Goal: Task Accomplishment & Management: Manage account settings

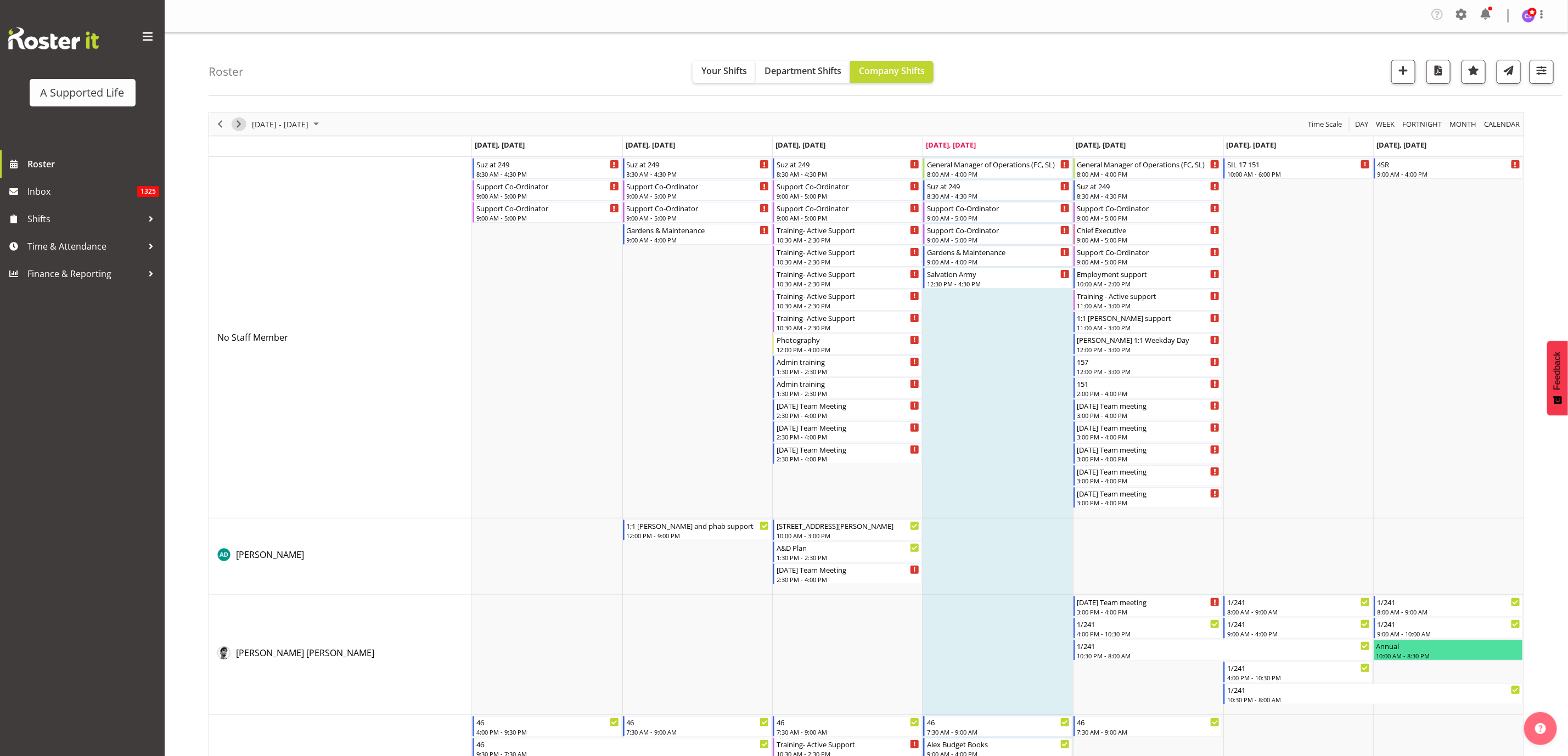
click at [241, 128] on span "Next" at bounding box center [239, 124] width 13 height 14
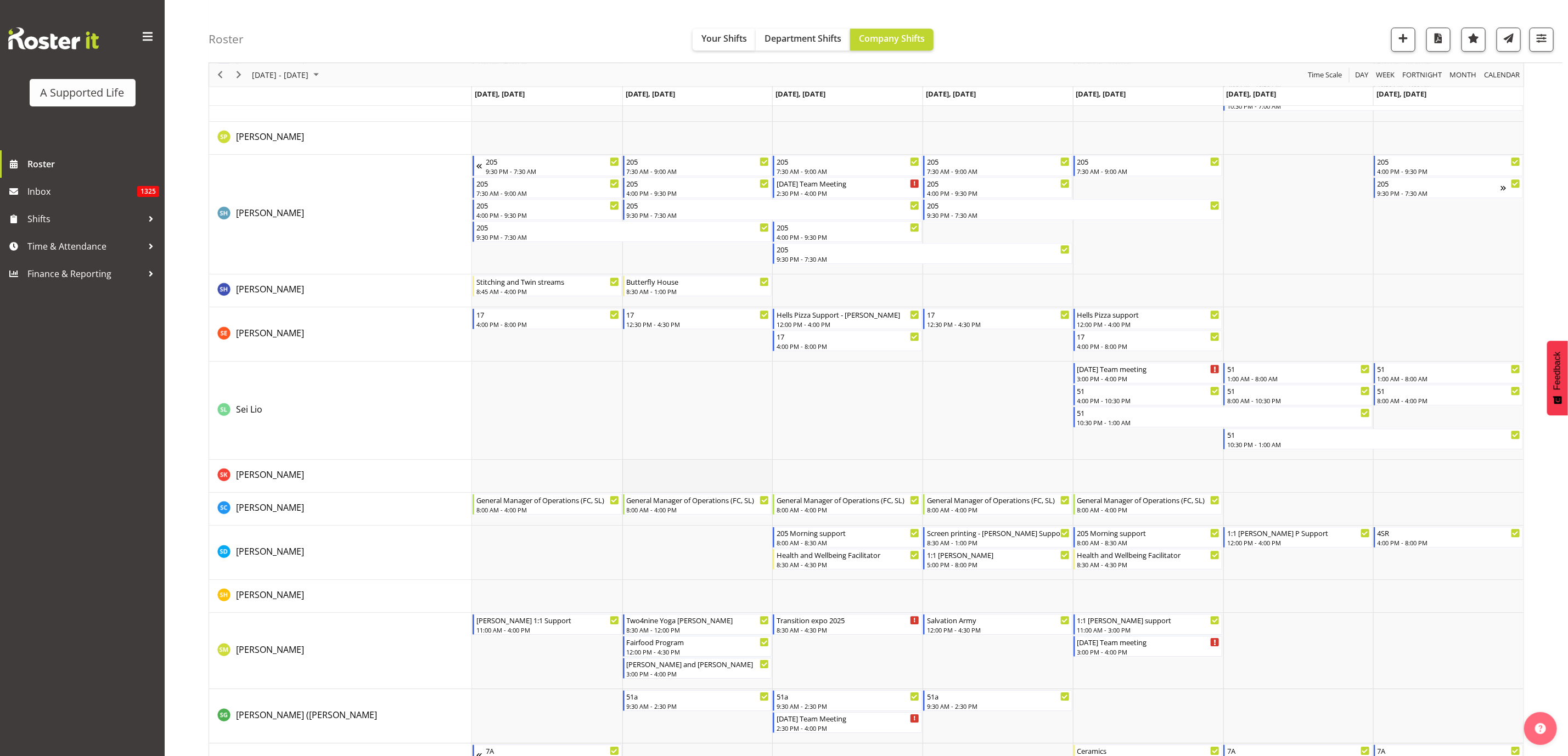
scroll to position [5268, 0]
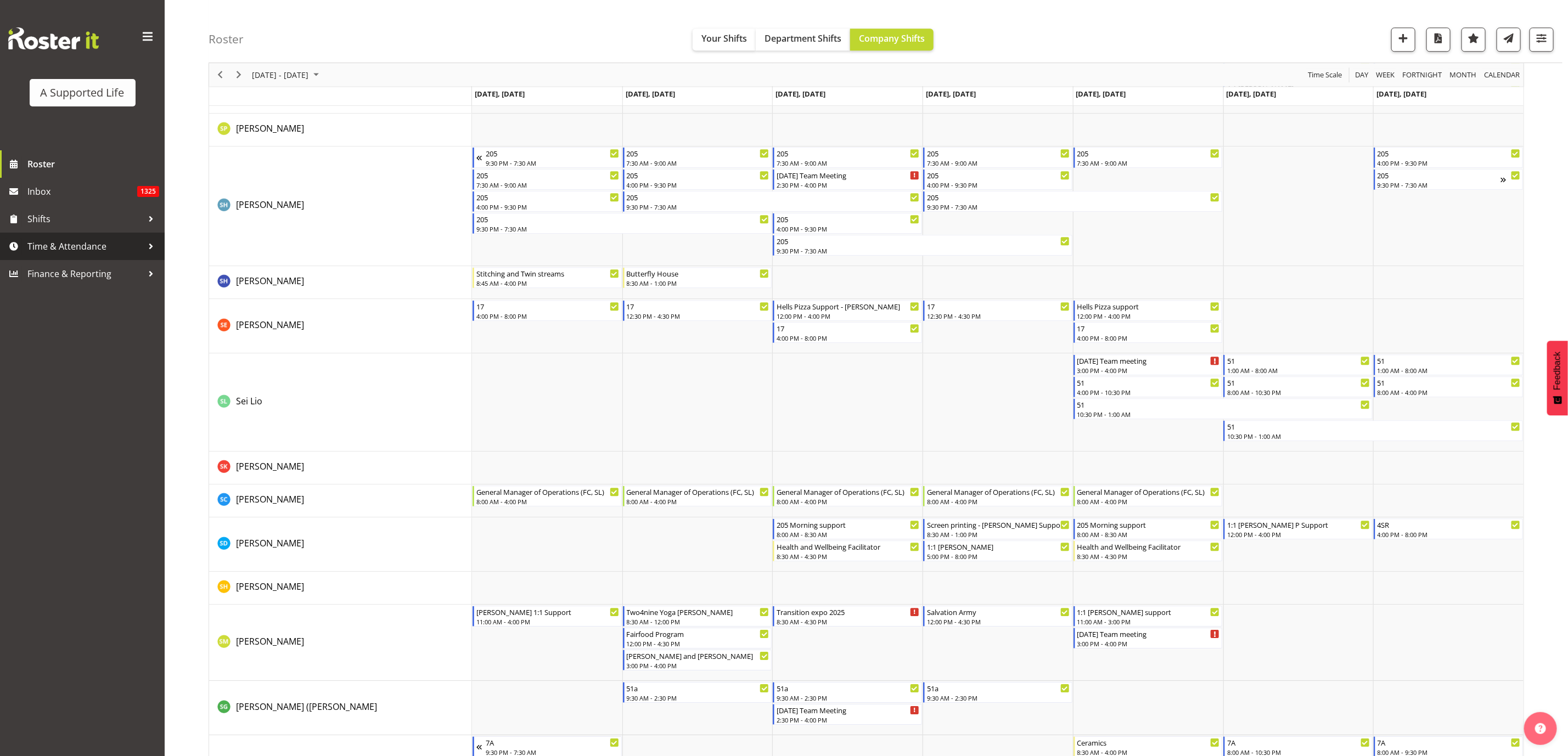
click at [71, 245] on span "Time & Attendance" at bounding box center [84, 246] width 115 height 17
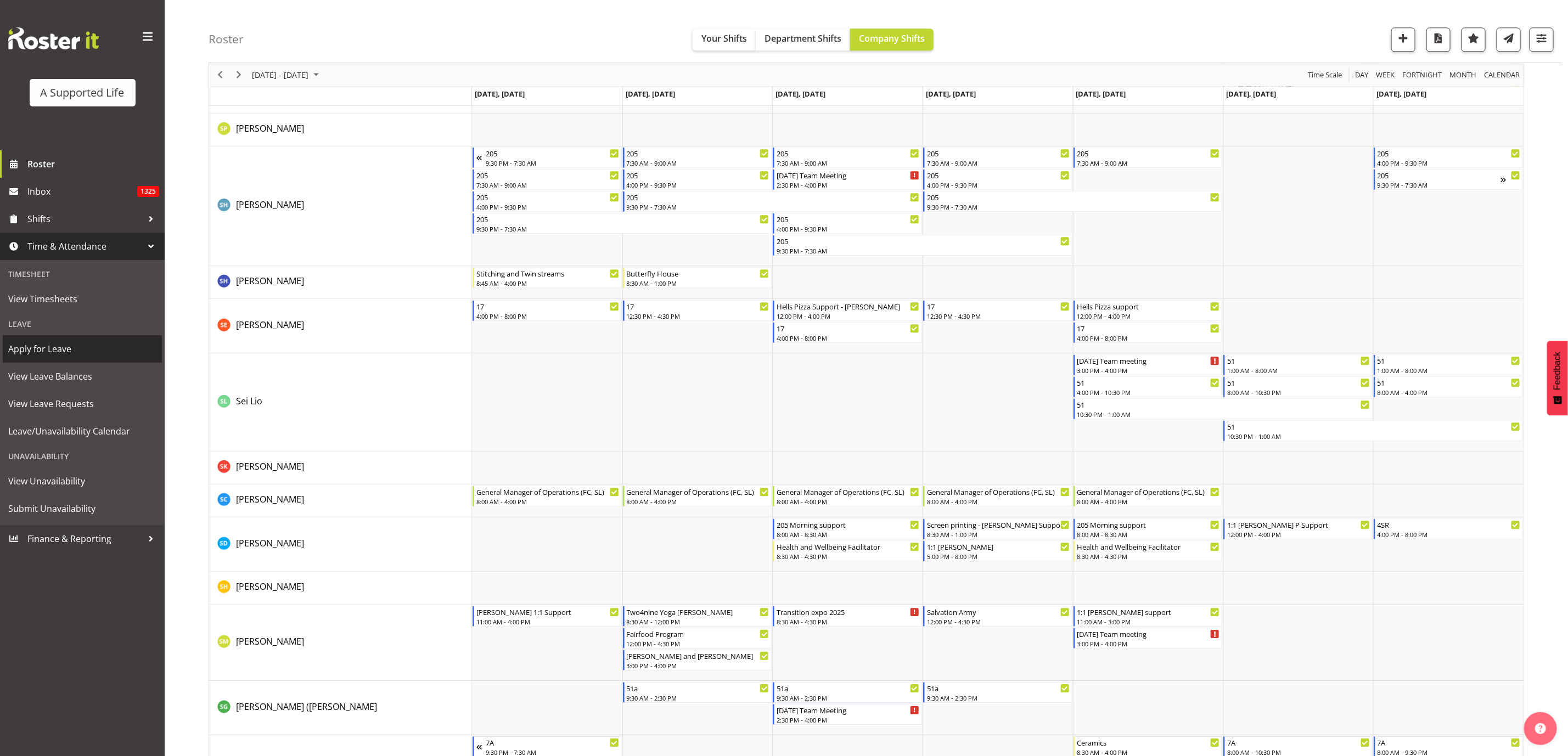
click at [39, 347] on span "Apply for Leave" at bounding box center [82, 349] width 148 height 17
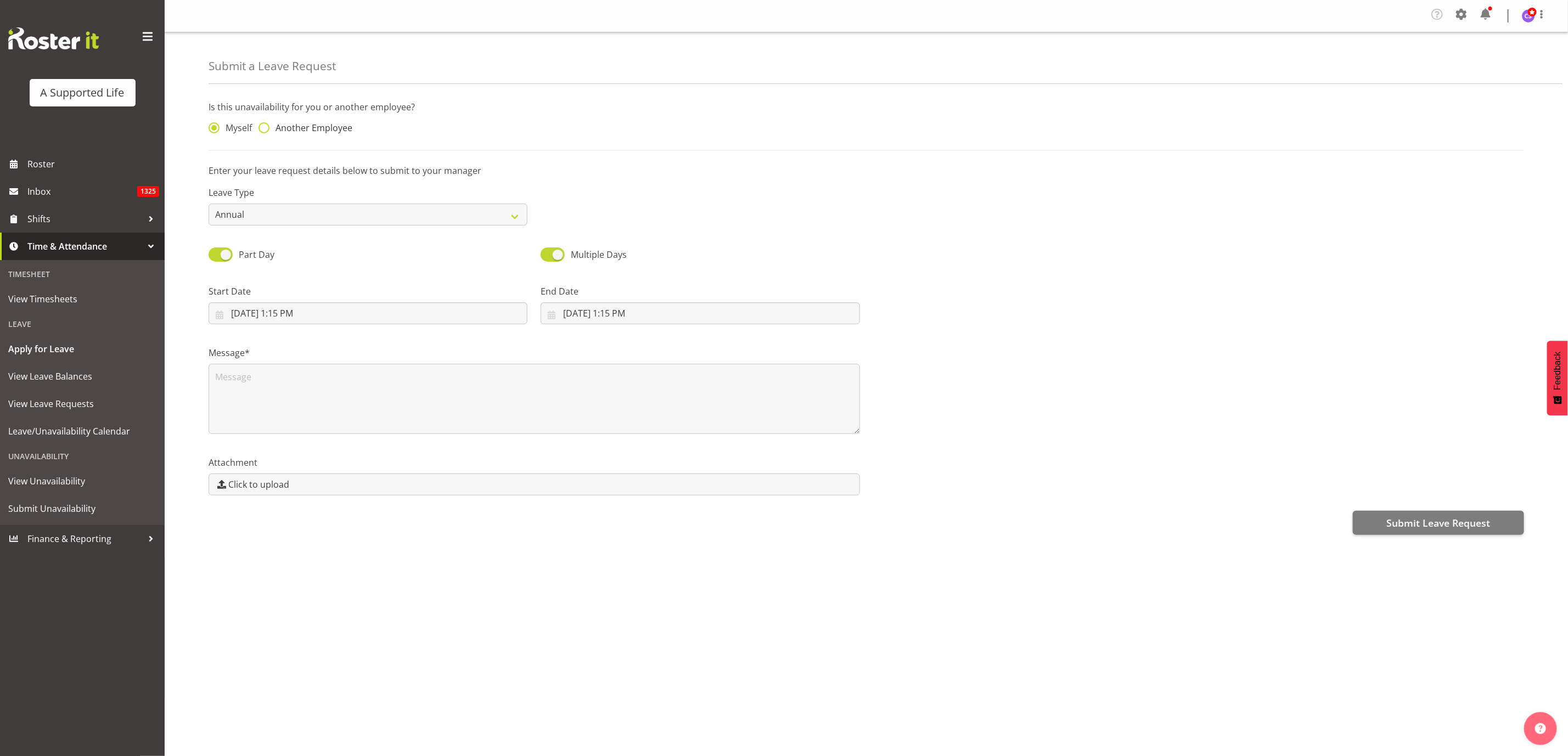
click at [265, 128] on span at bounding box center [264, 128] width 11 height 11
click at [265, 128] on input "Another Employee" at bounding box center [262, 128] width 7 height 7
radio input "true"
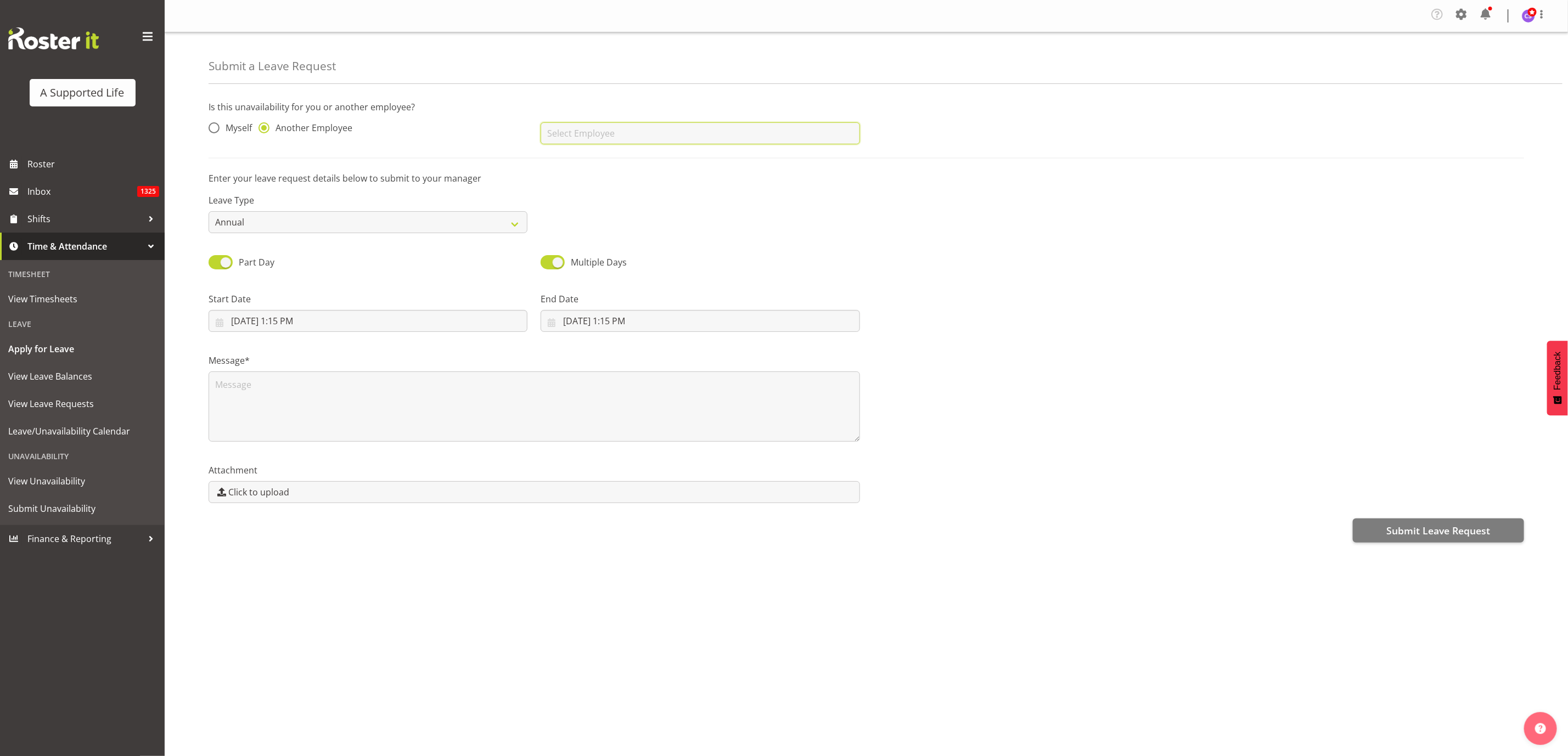
click at [590, 137] on input "text" at bounding box center [700, 133] width 319 height 22
click at [588, 158] on span "[PERSON_NAME]" at bounding box center [583, 161] width 68 height 12
type input "[PERSON_NAME]"
click at [443, 324] on input "8/28/2025, 1:15 PM" at bounding box center [368, 321] width 319 height 22
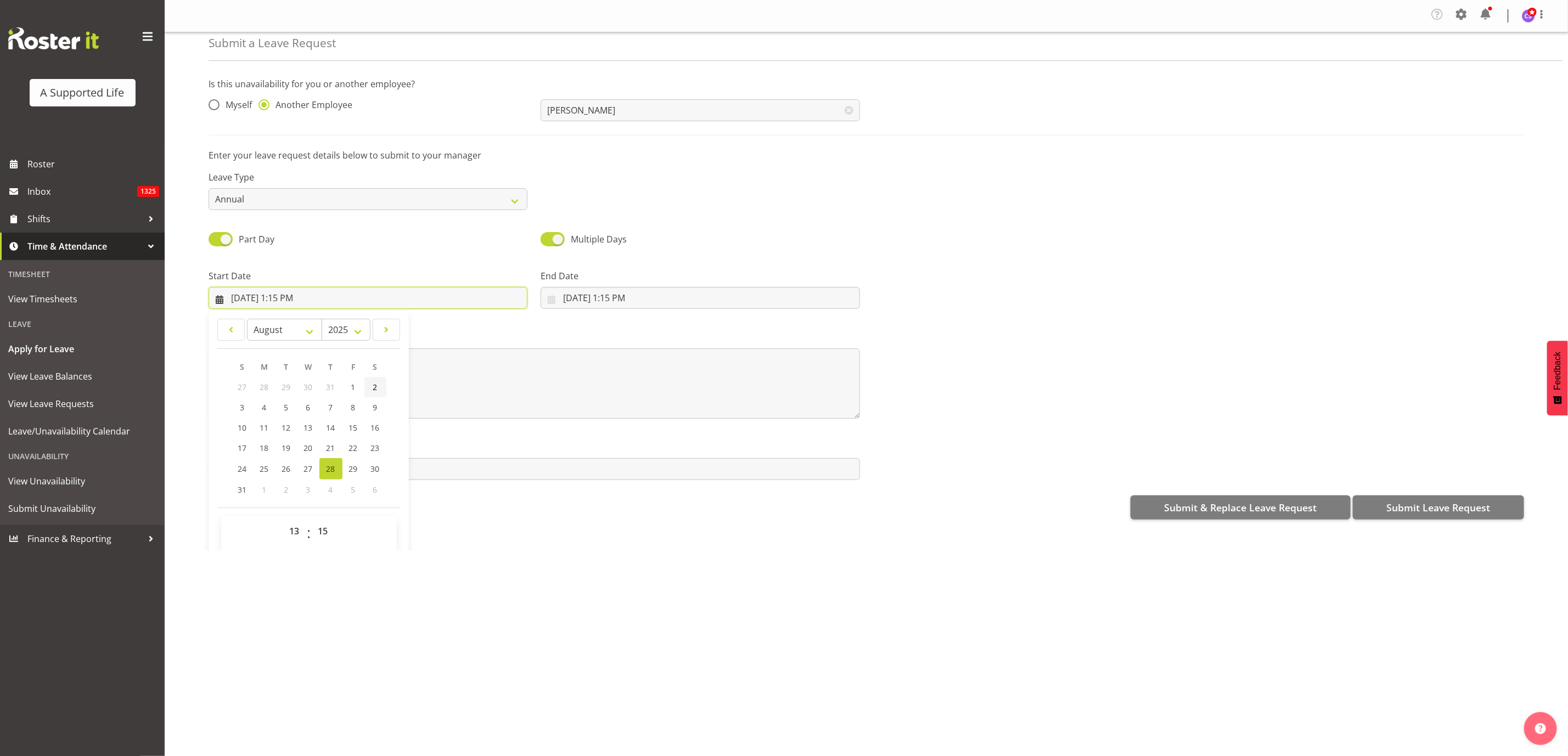
scroll to position [33, 0]
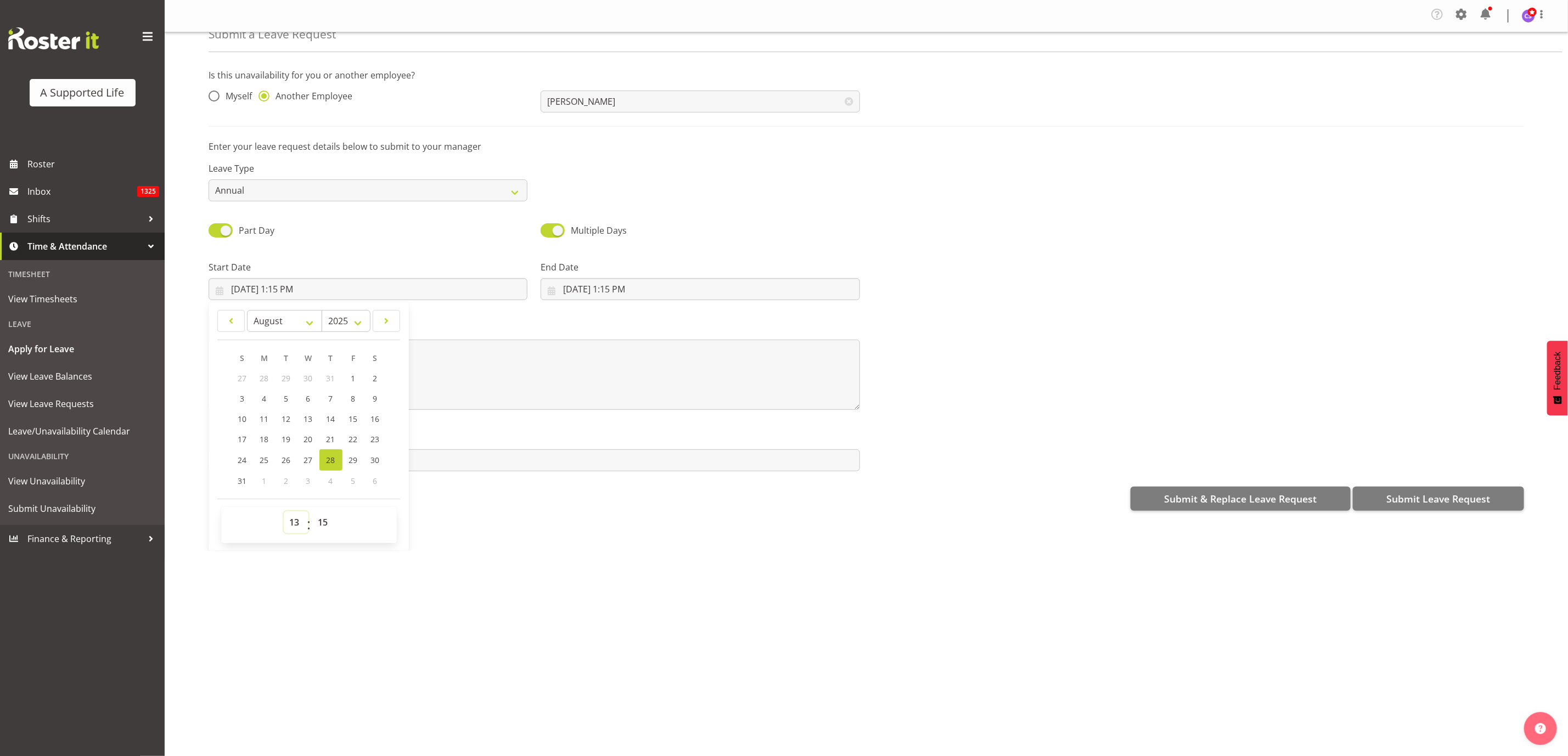
click at [290, 522] on select "00 01 02 03 04 05 06 07 08 09 10 11 12 13 14 15 16 17 18 19 20 21 22 23" at bounding box center [296, 522] width 25 height 22
select select "9"
click at [284, 512] on select "00 01 02 03 04 05 06 07 08 09 10 11 12 13 14 15 16 17 18 19 20 21 22 23" at bounding box center [296, 522] width 25 height 22
type input "8/28/2025, 9:15 AM"
click at [330, 518] on select "00 01 02 03 04 05 06 07 08 09 10 11 12 13 14 15 16 17 18 19 20 21 22 23 24 25 2…" at bounding box center [324, 522] width 25 height 22
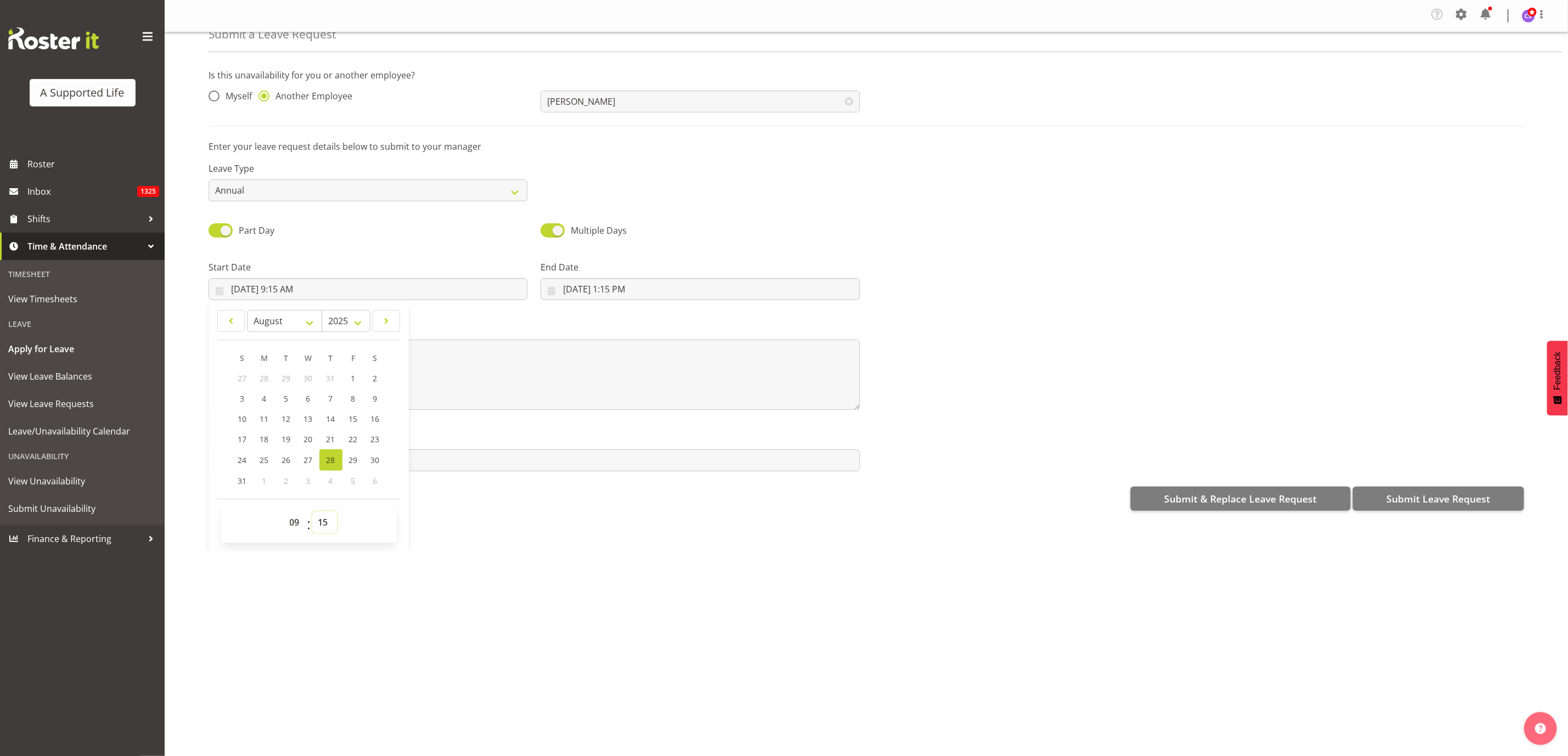
select select "0"
click at [313, 512] on select "00 01 02 03 04 05 06 07 08 09 10 11 12 13 14 15 16 17 18 19 20 21 22 23 24 25 2…" at bounding box center [324, 522] width 25 height 22
type input "8/28/2025, 9:00 AM"
click at [601, 293] on input "8/28/2025, 1:15 PM" at bounding box center [700, 289] width 319 height 22
drag, startPoint x: 623, startPoint y: 514, endPoint x: 631, endPoint y: 516, distance: 8.2
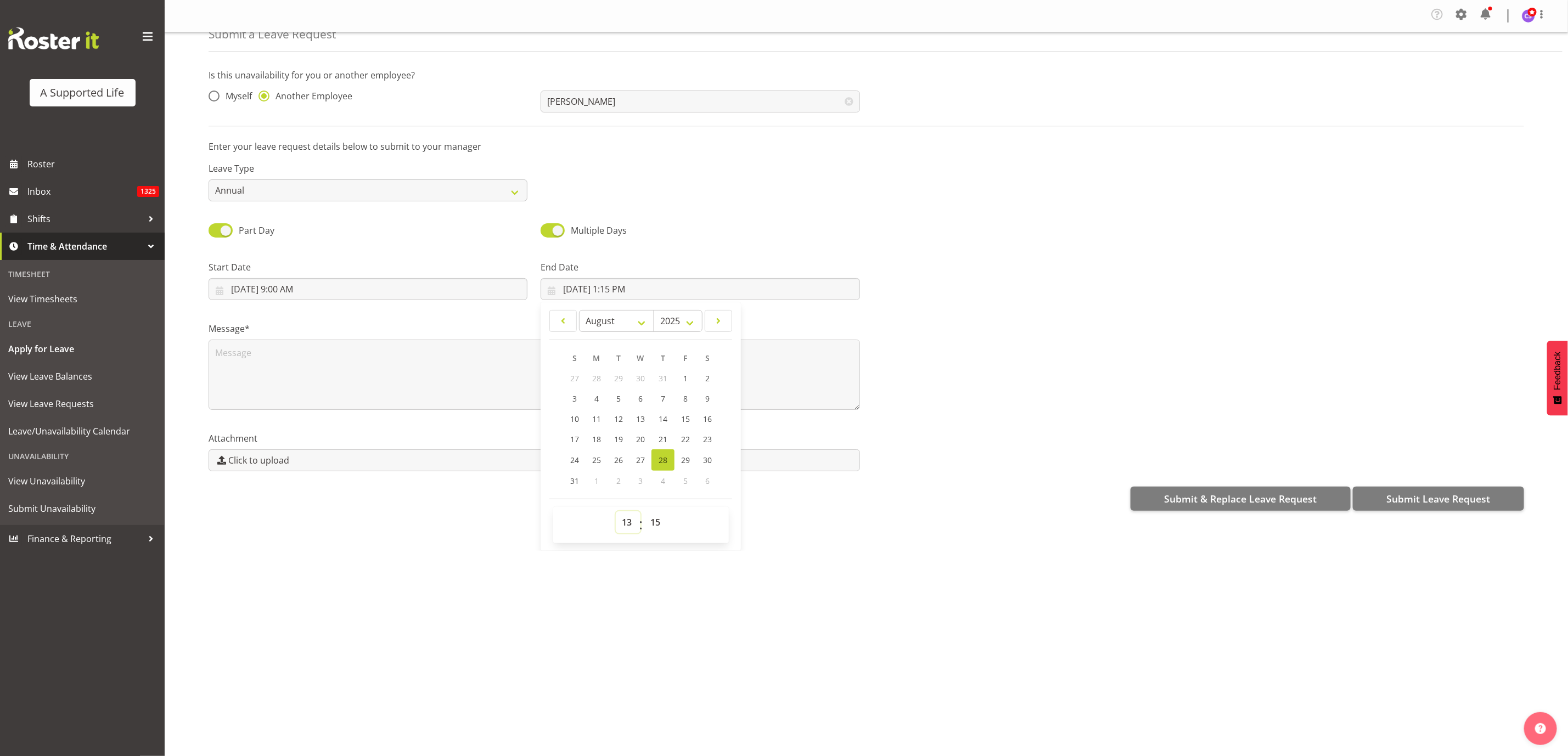
click at [623, 514] on select "00 01 02 03 04 05 06 07 08 09 10 11 12 13 14 15 16 17 18 19 20 21 22 23" at bounding box center [628, 522] width 25 height 22
select select "16"
click at [616, 512] on select "00 01 02 03 04 05 06 07 08 09 10 11 12 13 14 15 16 17 18 19 20 21 22 23" at bounding box center [628, 522] width 25 height 22
type input "8/28/2025, 4:15 PM"
drag, startPoint x: 656, startPoint y: 516, endPoint x: 677, endPoint y: 405, distance: 113.0
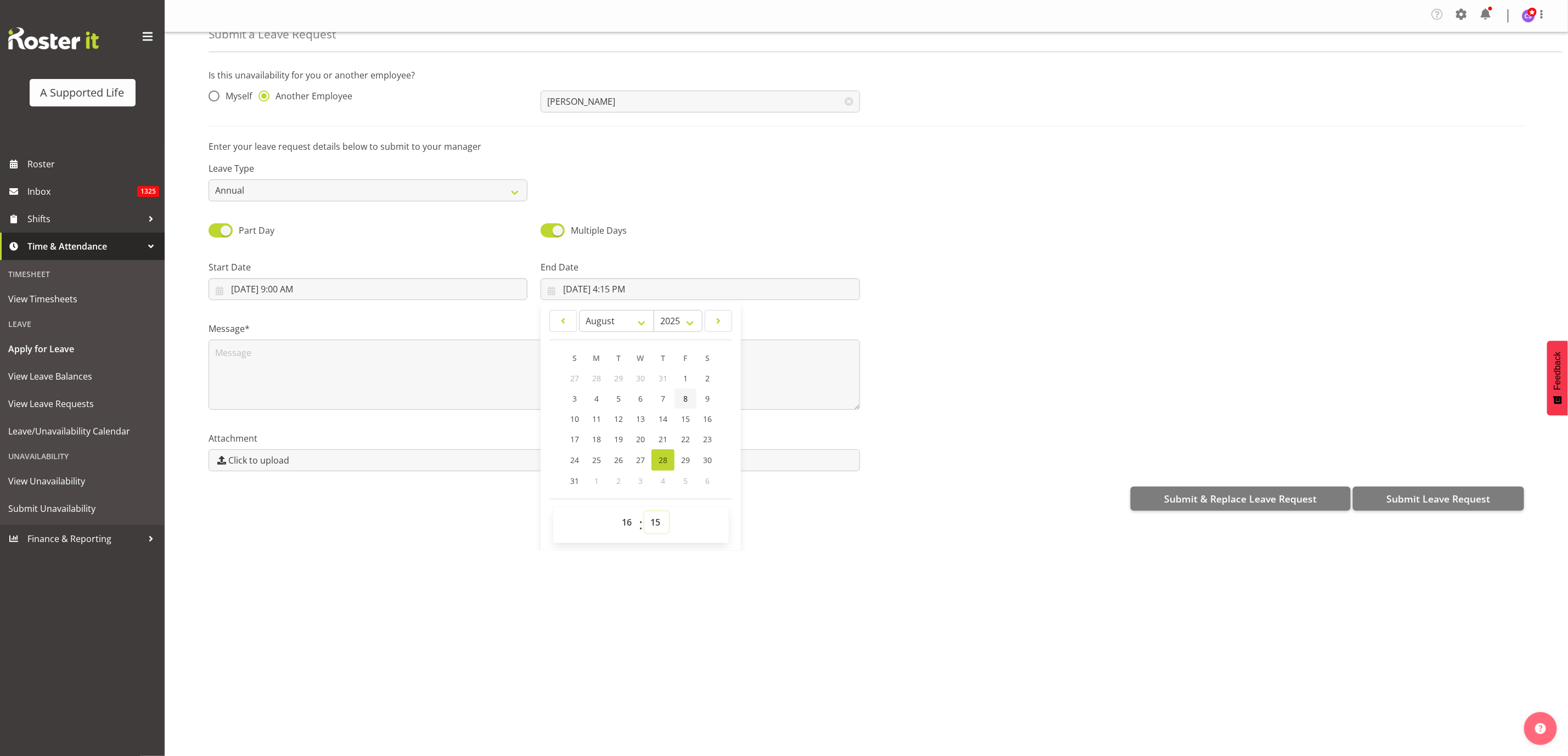
click at [656, 516] on select "00 01 02 03 04 05 06 07 08 09 10 11 12 13 14 15 16 17 18 19 20 21 22 23 24 25 2…" at bounding box center [656, 522] width 25 height 22
select select "0"
click at [644, 512] on select "00 01 02 03 04 05 06 07 08 09 10 11 12 13 14 15 16 17 18 19 20 21 22 23 24 25 2…" at bounding box center [656, 522] width 25 height 22
type input "8/28/2025, 4:00 PM"
click at [642, 318] on select "January February March April May June July August September October November De…" at bounding box center [616, 321] width 75 height 22
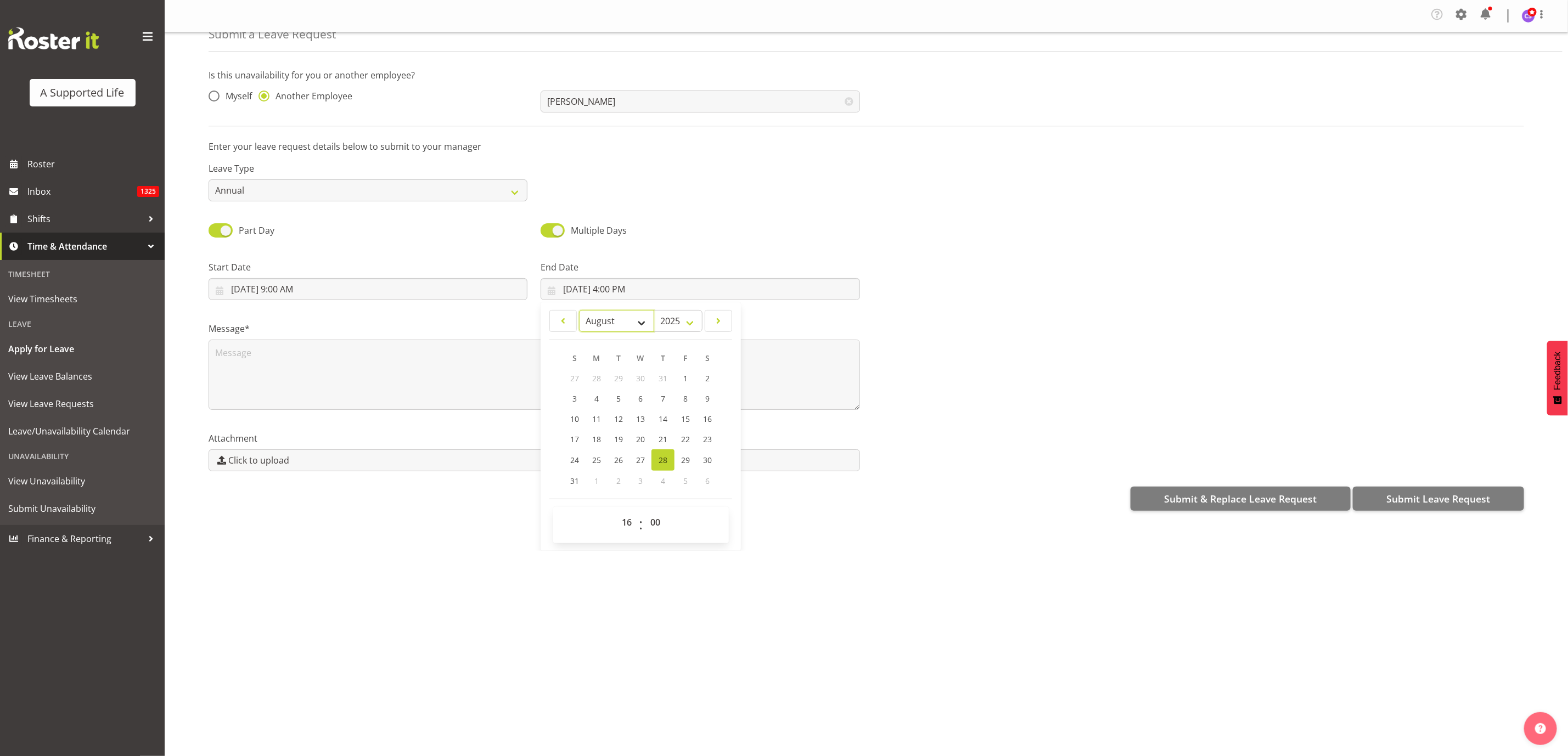
select select "8"
click at [579, 311] on select "January February March April May June July August September October November De…" at bounding box center [616, 321] width 75 height 22
click at [613, 377] on link "2" at bounding box center [619, 379] width 22 height 21
type input "9/2/2025, 4:00 PM"
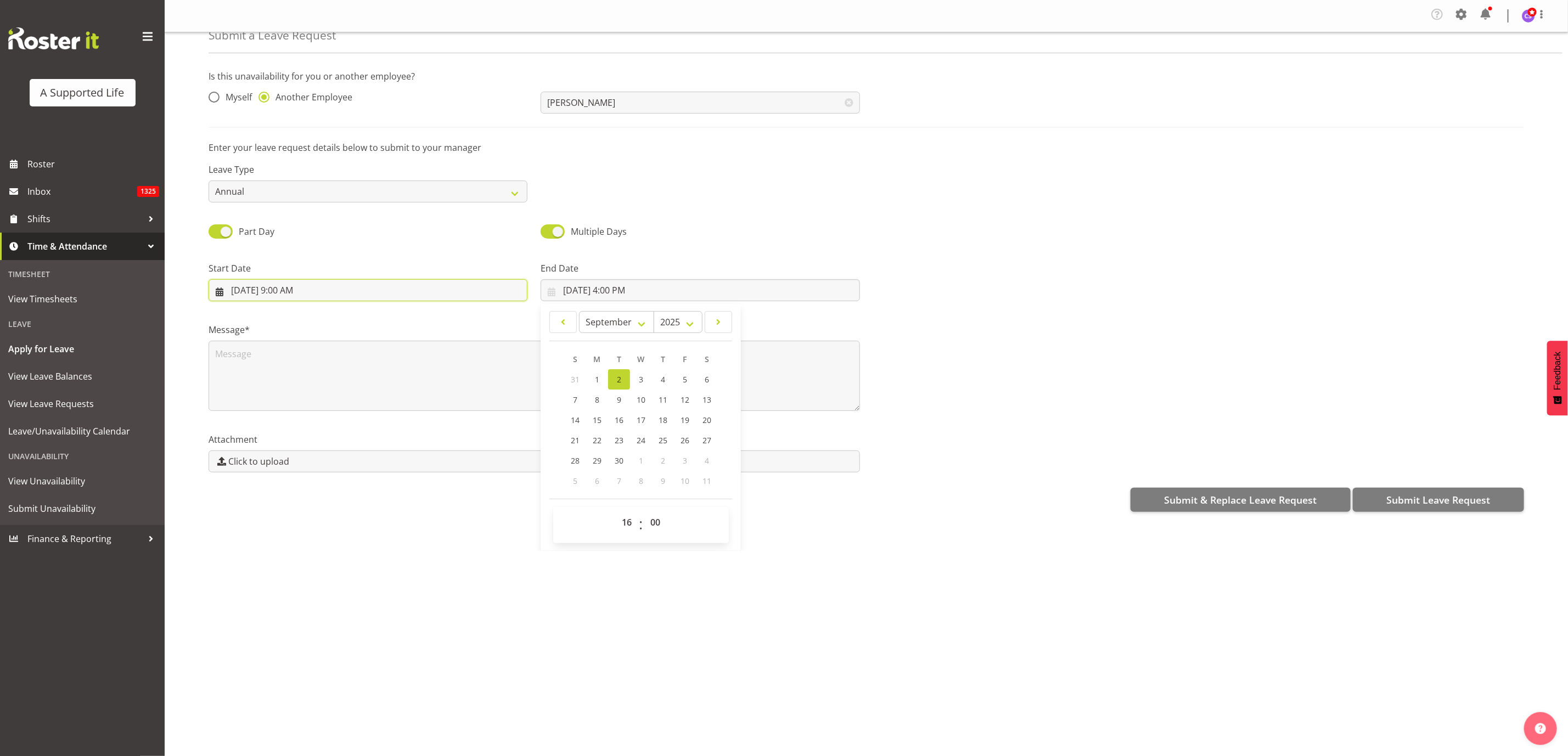
click at [300, 290] on input "8/28/2025, 9:00 AM" at bounding box center [368, 290] width 319 height 22
click at [311, 325] on select "January February March April May June July August September October November De…" at bounding box center [284, 322] width 75 height 22
select select "8"
click at [247, 311] on select "January February March April May June July August September October November De…" at bounding box center [284, 322] width 75 height 22
click at [264, 379] on span "1" at bounding box center [265, 379] width 5 height 11
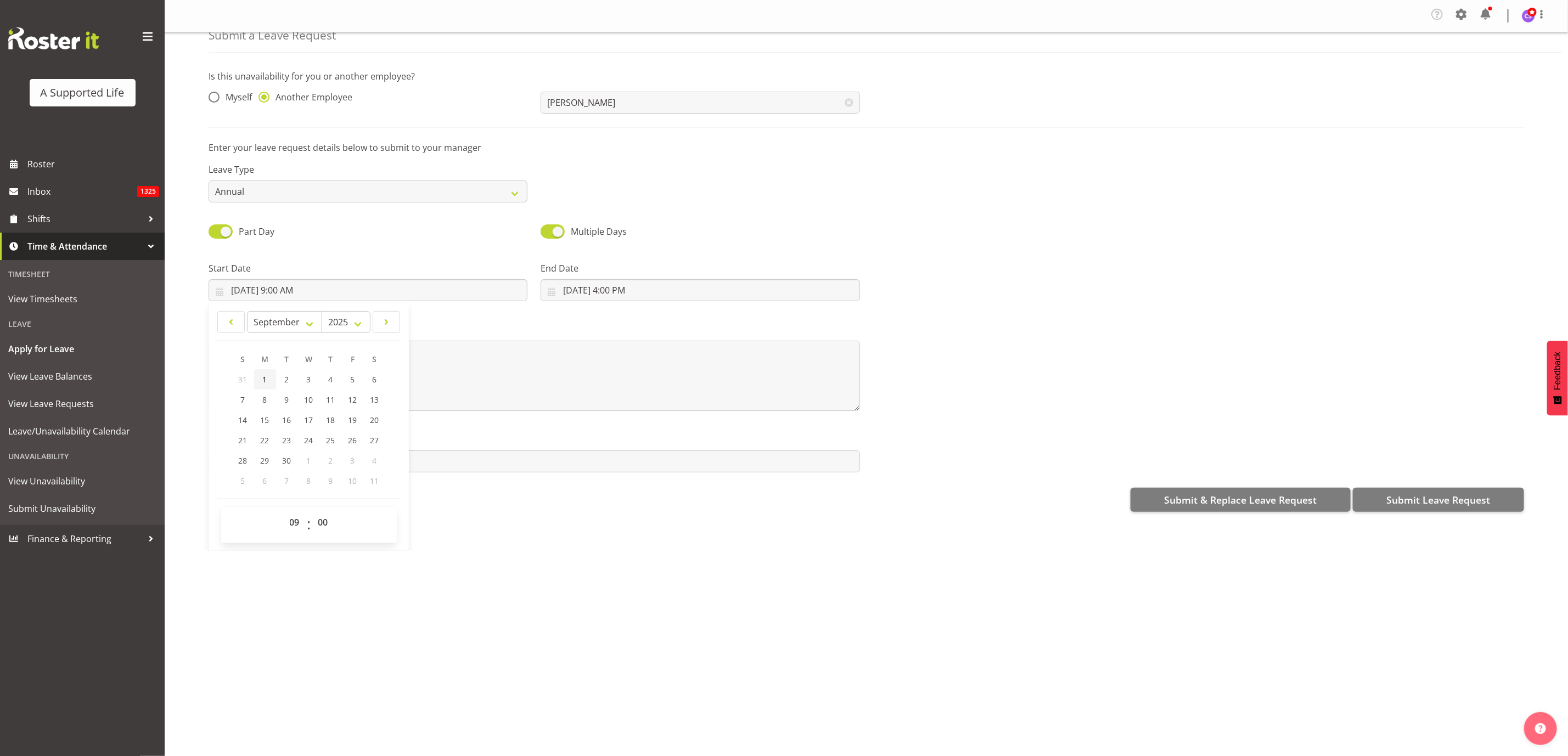
type input "9/1/2025, 9:00 AM"
click at [545, 372] on textarea at bounding box center [534, 376] width 651 height 70
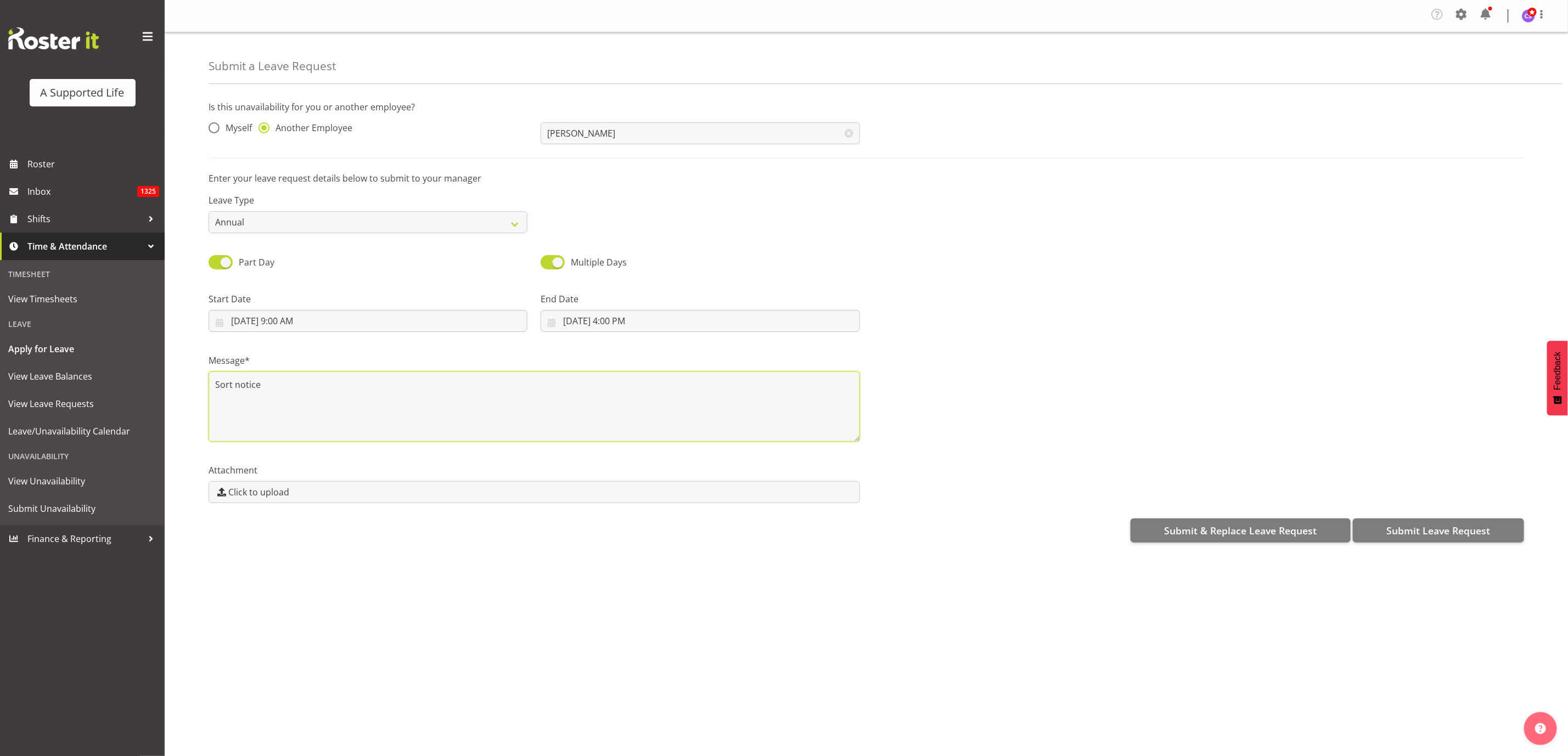
drag, startPoint x: 221, startPoint y: 386, endPoint x: 229, endPoint y: 383, distance: 8.5
click at [221, 385] on textarea "Sort notice" at bounding box center [534, 407] width 651 height 70
type textarea "Short notice"
click at [1436, 531] on span "Submit Leave Request" at bounding box center [1438, 530] width 104 height 14
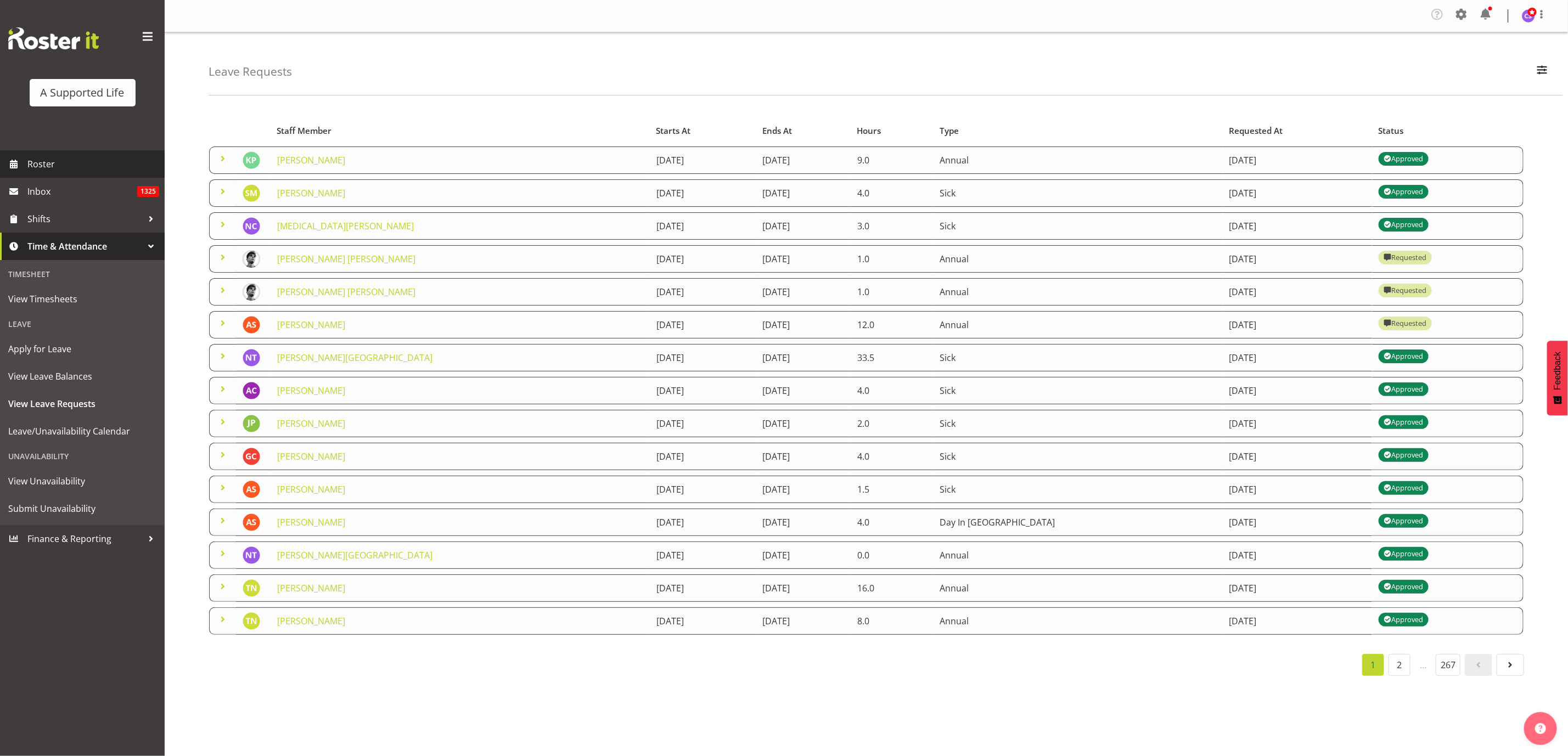
click at [37, 165] on span "Roster" at bounding box center [93, 164] width 132 height 17
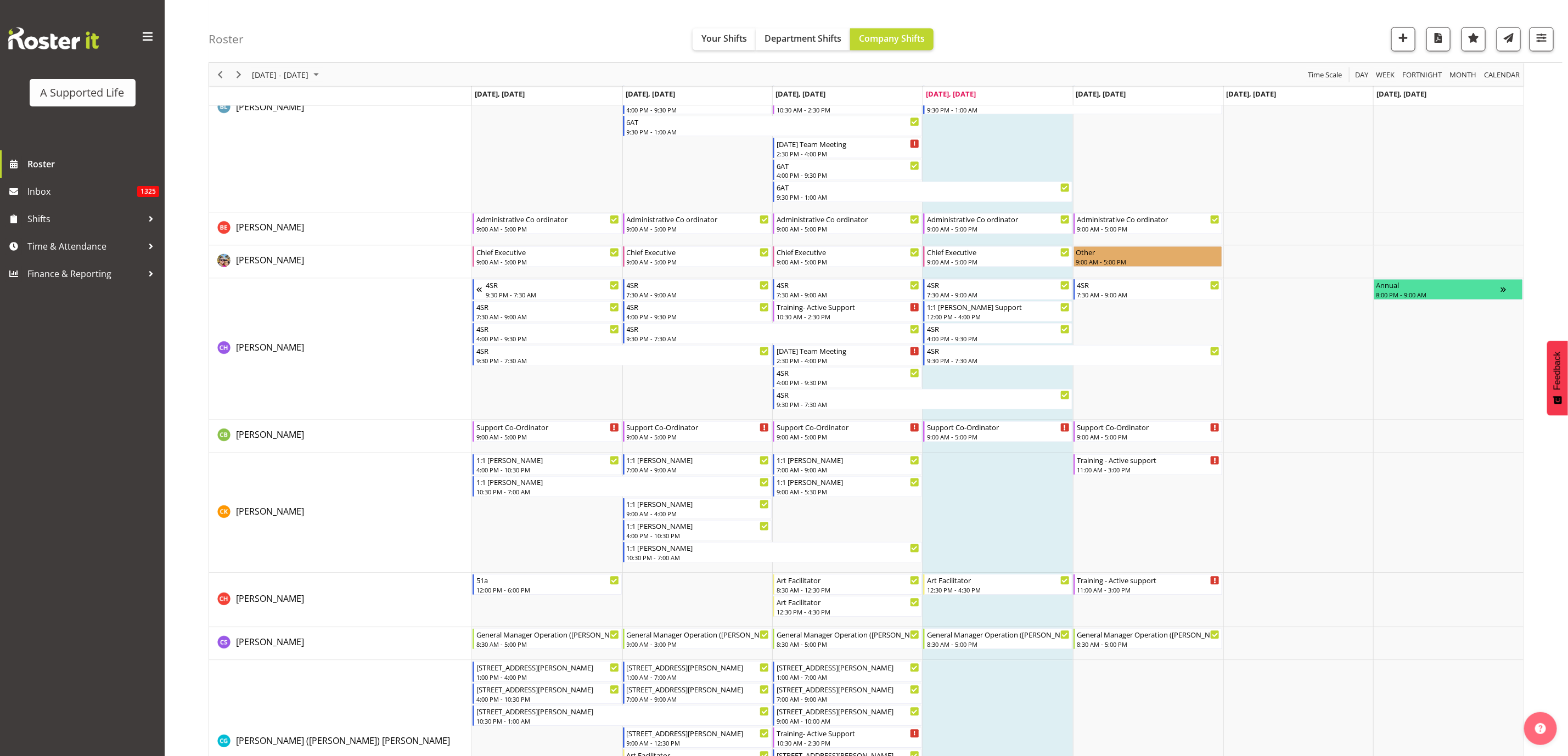
scroll to position [1317, 0]
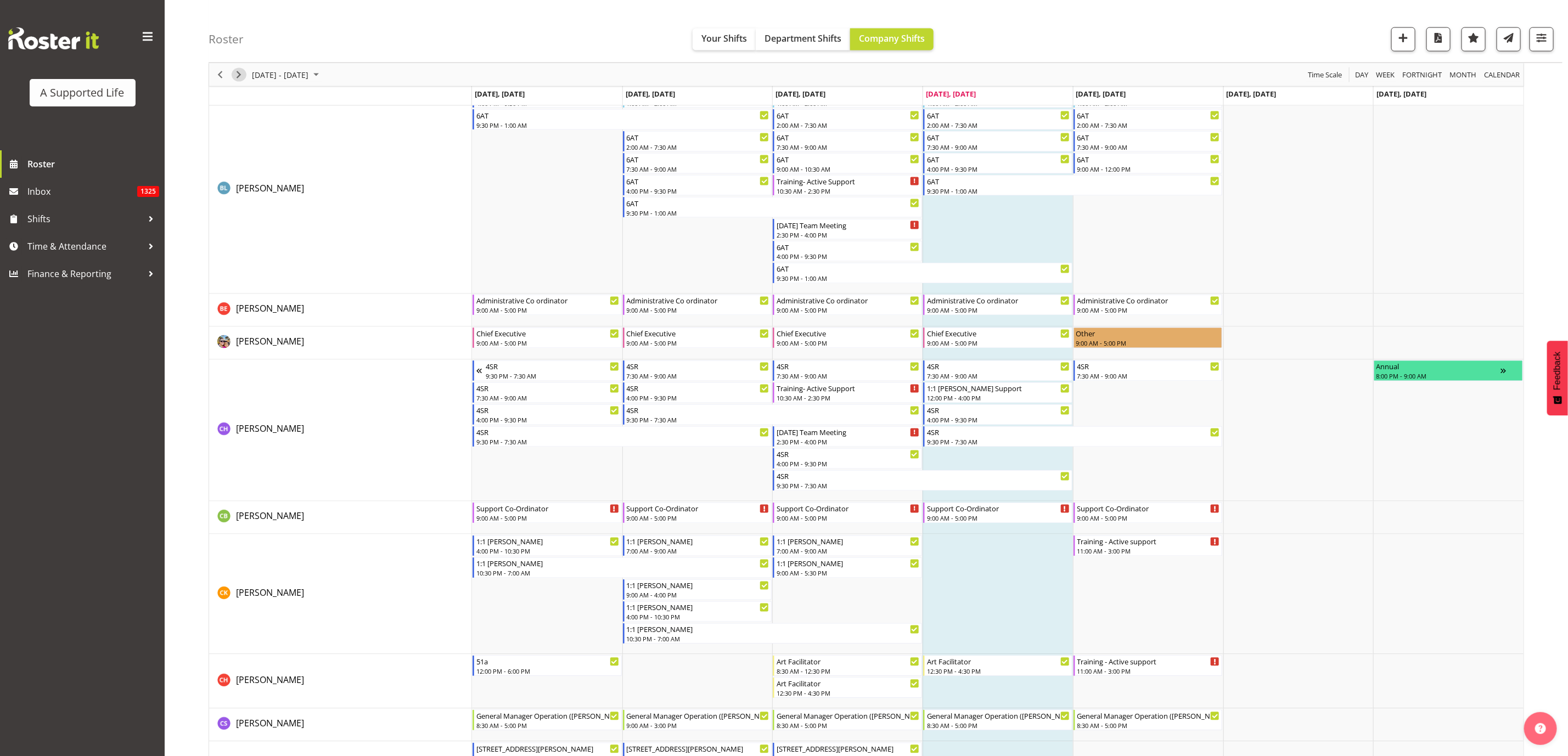
drag, startPoint x: 233, startPoint y: 74, endPoint x: 272, endPoint y: 109, distance: 52.4
click at [233, 74] on span "Next" at bounding box center [239, 74] width 13 height 14
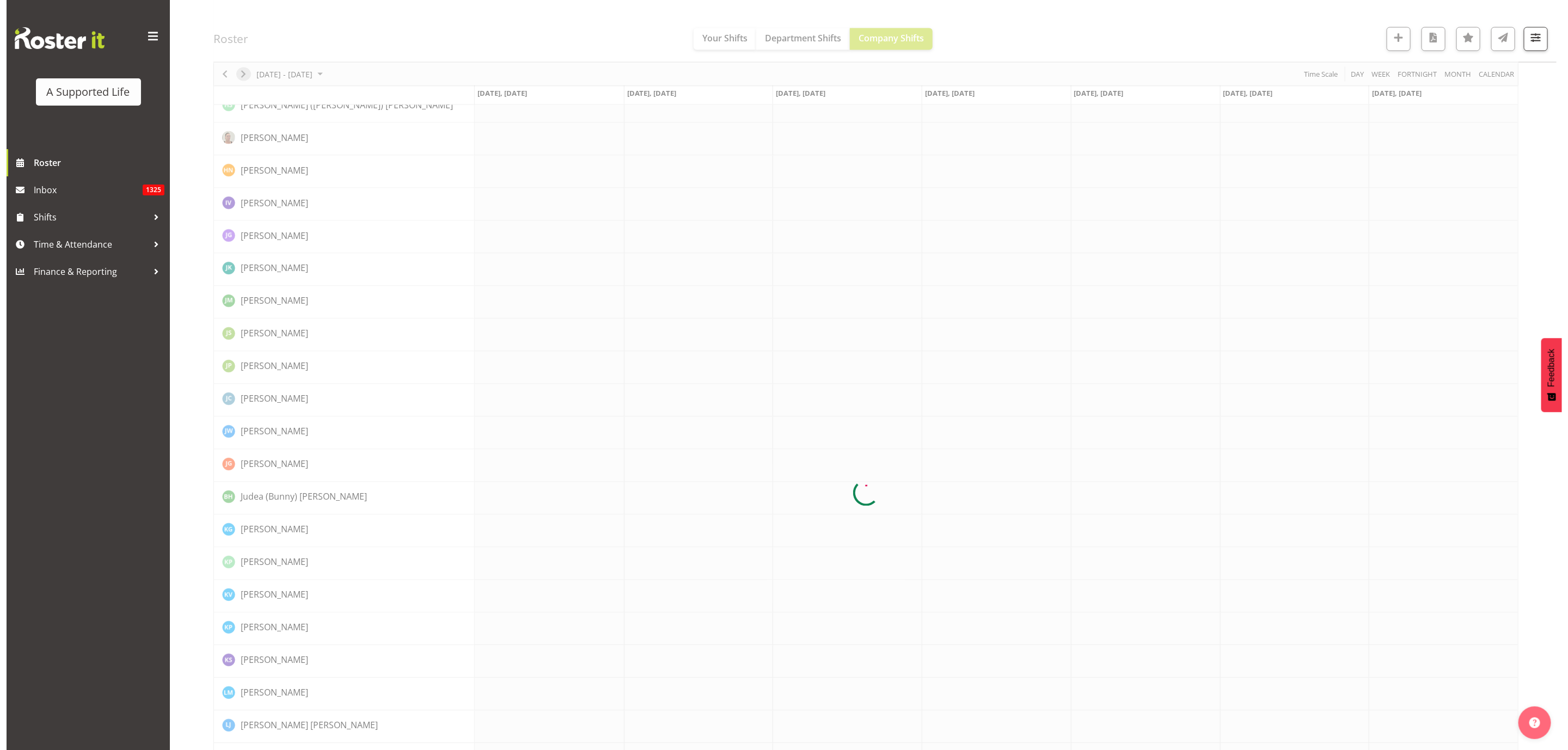
scroll to position [0, 0]
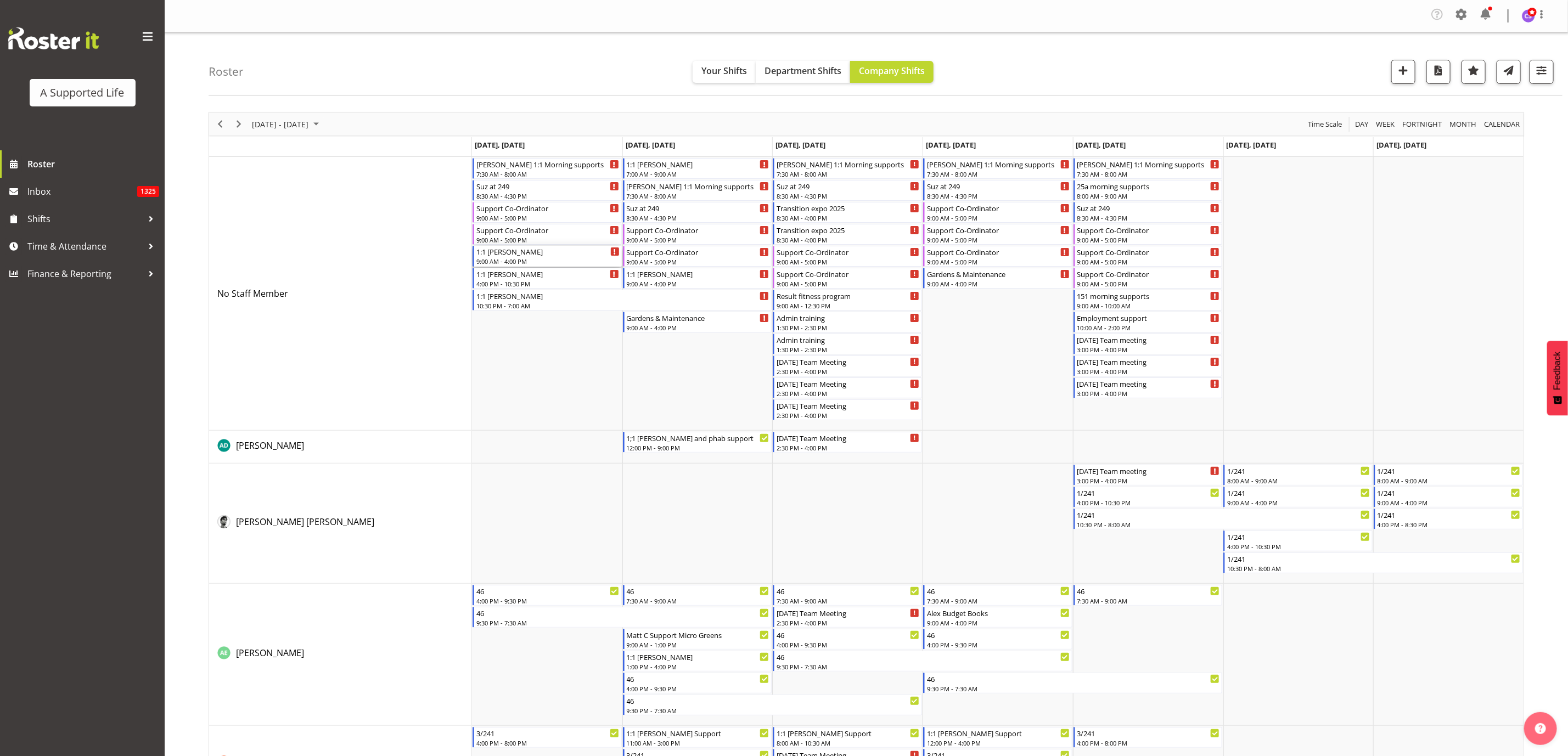
click at [540, 256] on div "1:1 [PERSON_NAME]" at bounding box center [548, 251] width 144 height 11
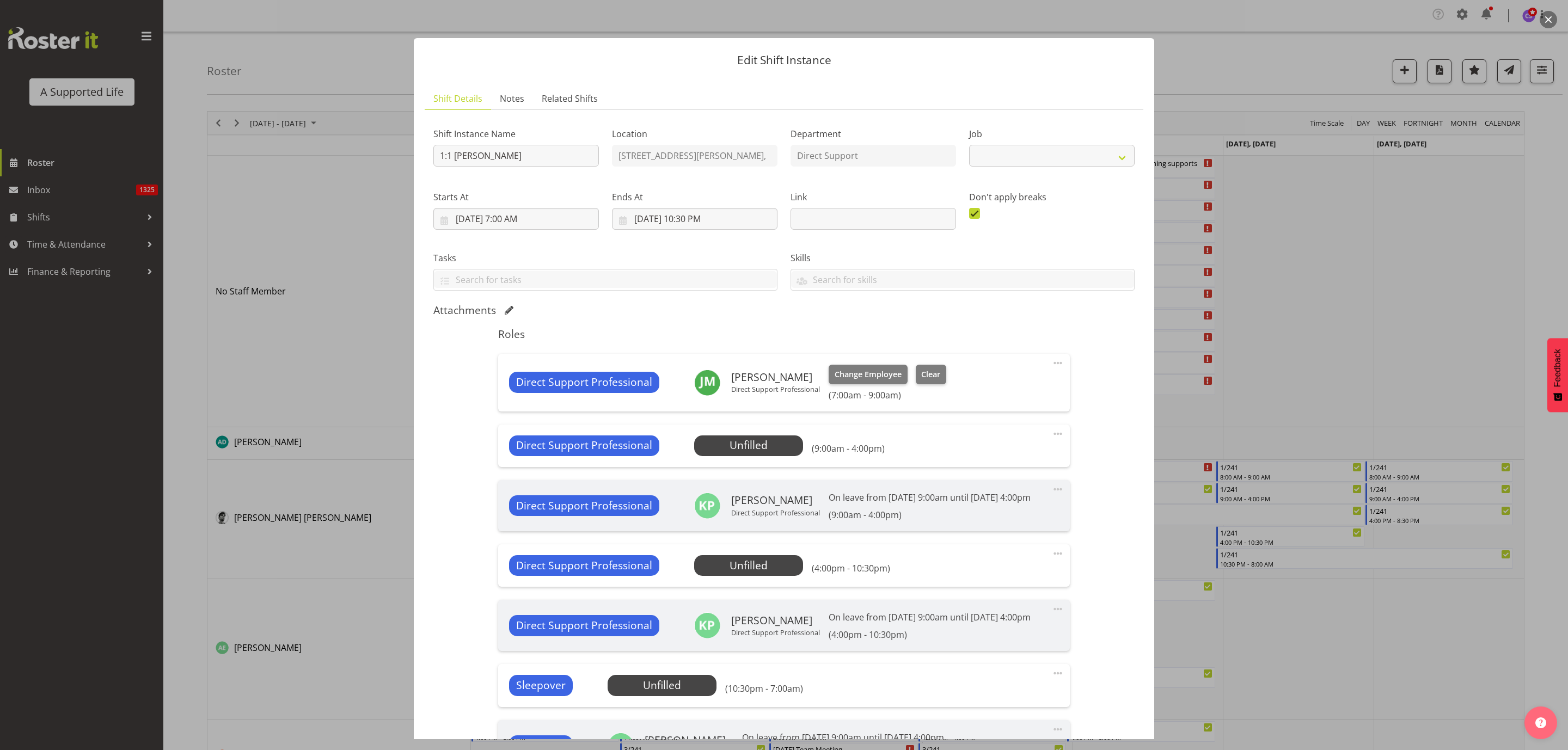
select select "4112"
click at [767, 445] on span "Select Employee" at bounding box center [748, 446] width 81 height 16
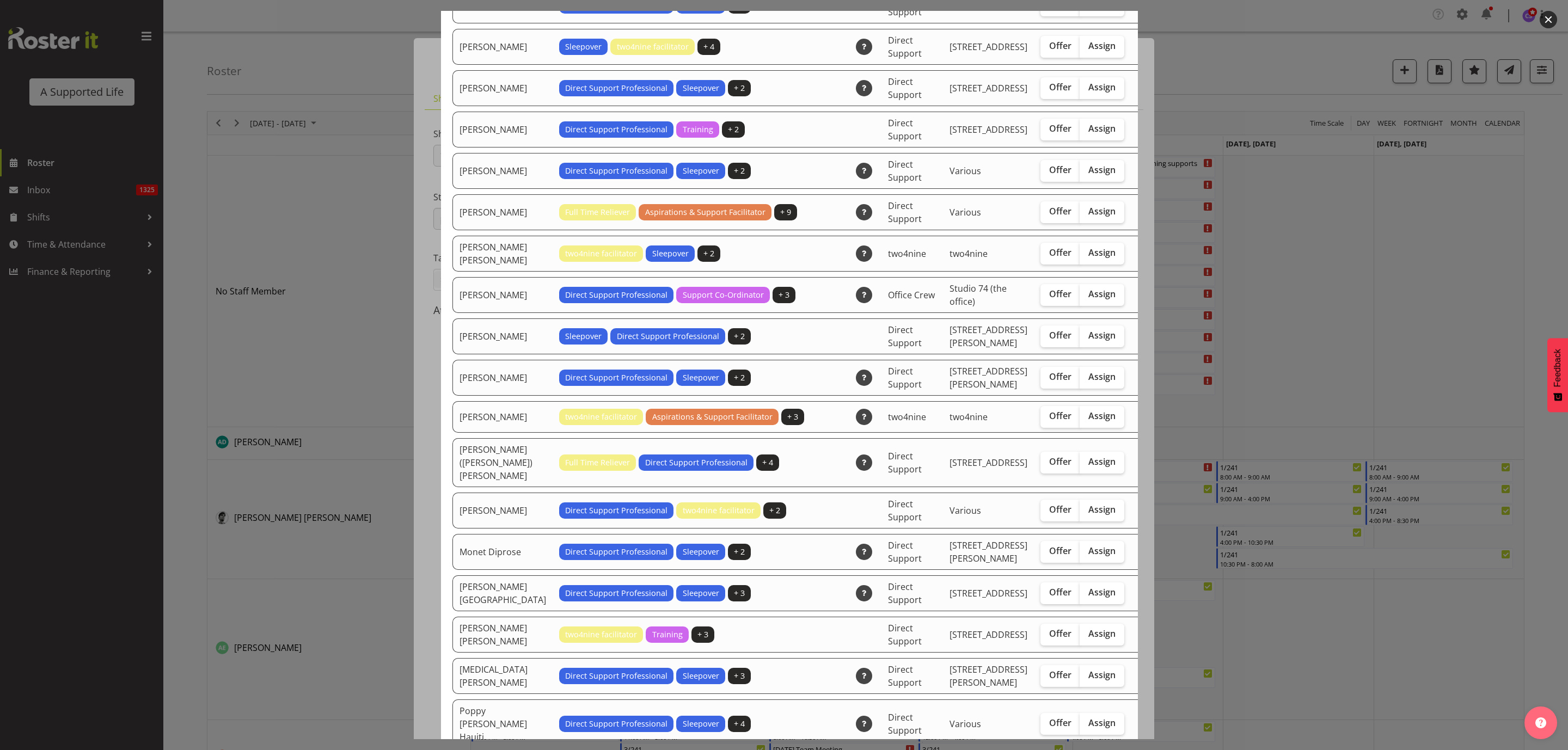
scroll to position [1143, 0]
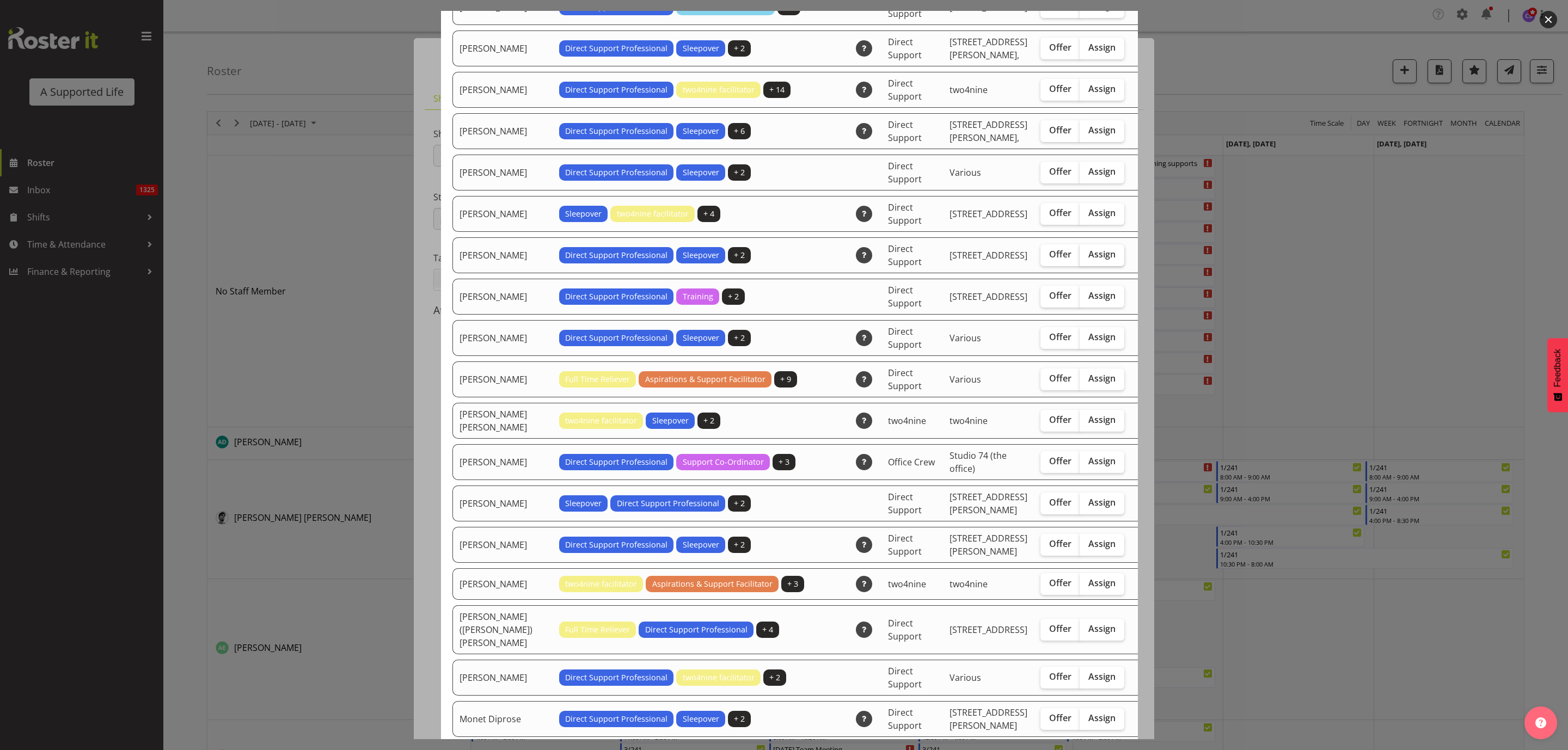
click at [1088, 248] on span "Assign" at bounding box center [1101, 254] width 27 height 11
click at [1080, 251] on input "Assign" at bounding box center [1083, 254] width 7 height 7
checkbox input "true"
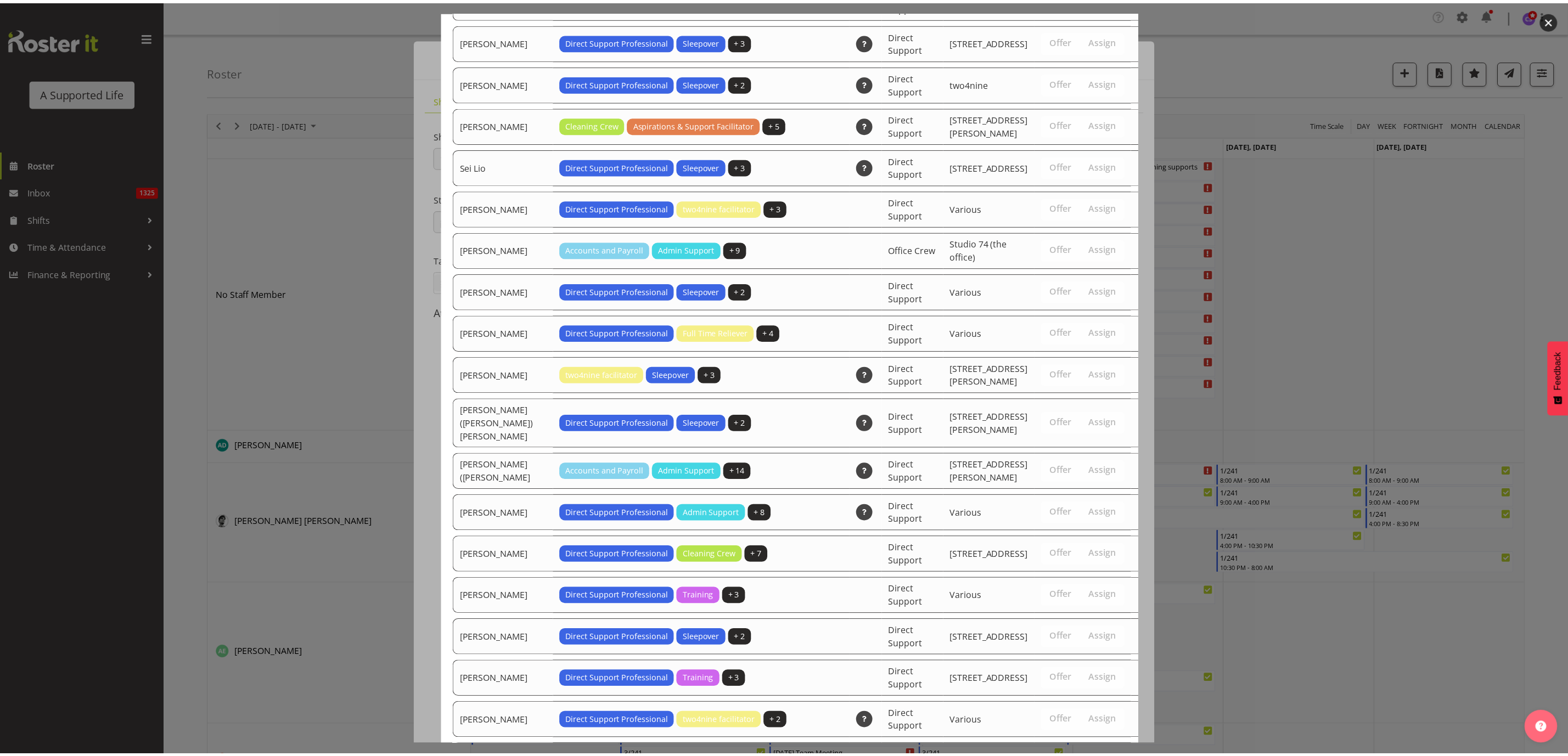
scroll to position [2270, 0]
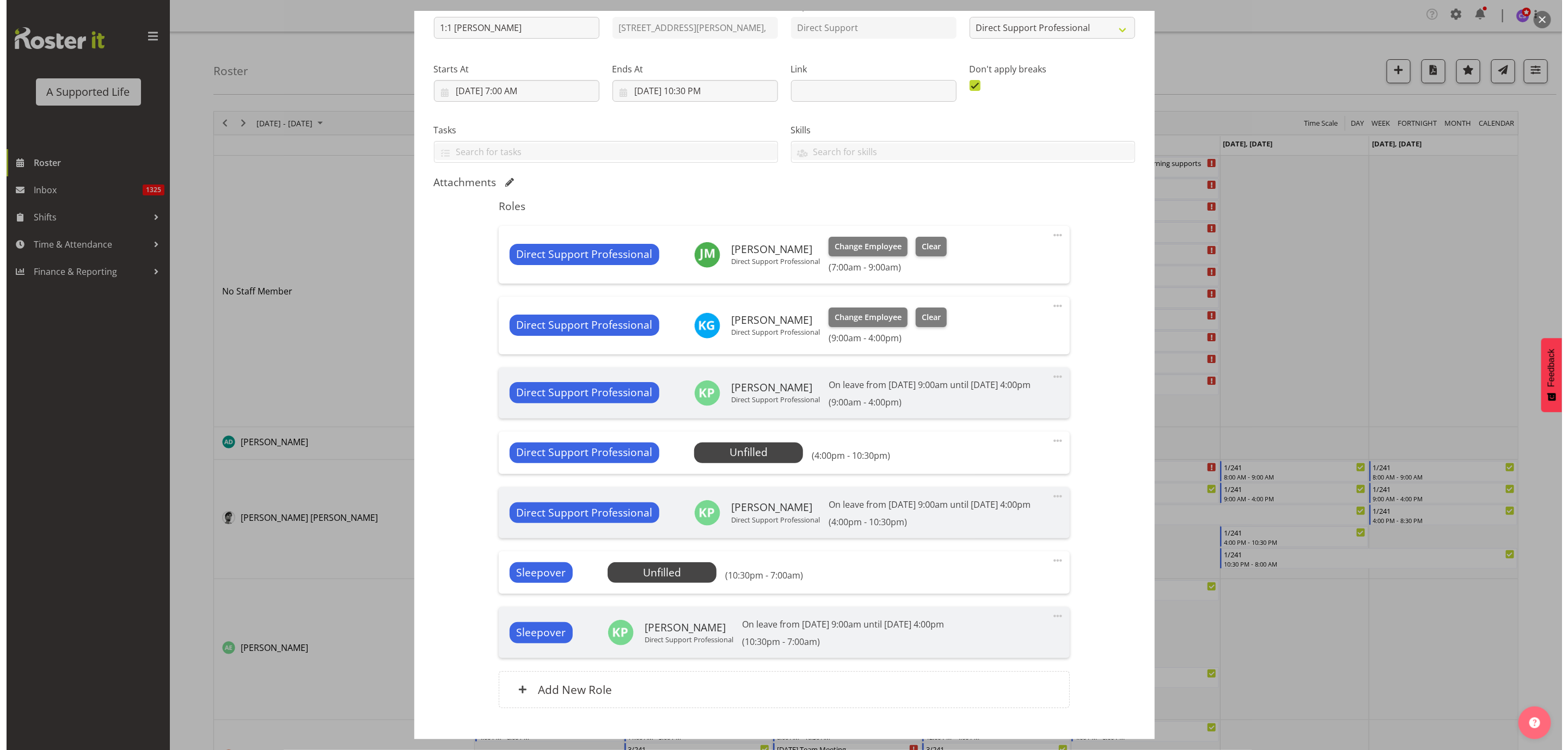
scroll to position [163, 0]
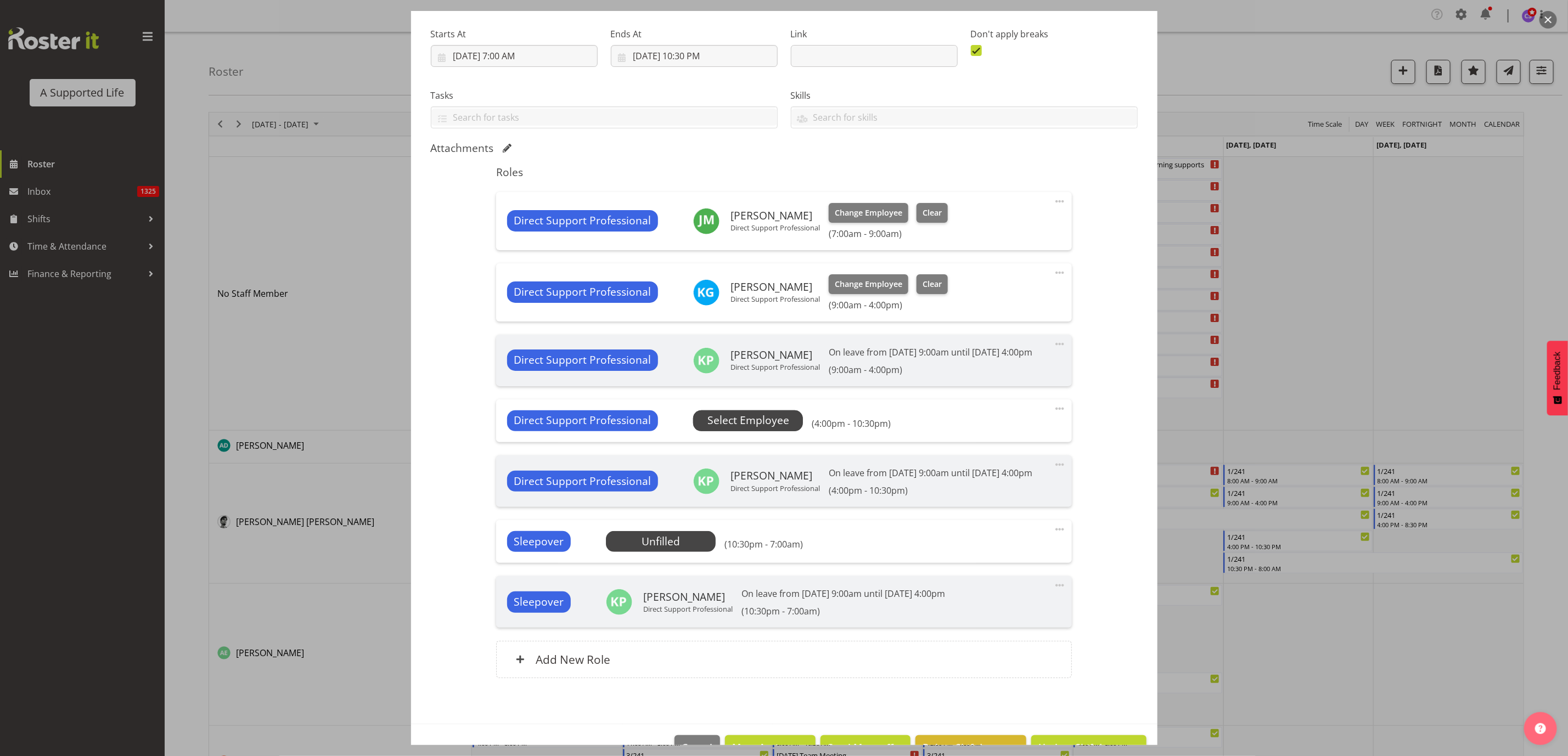
click at [743, 428] on span "Select Employee" at bounding box center [748, 421] width 82 height 16
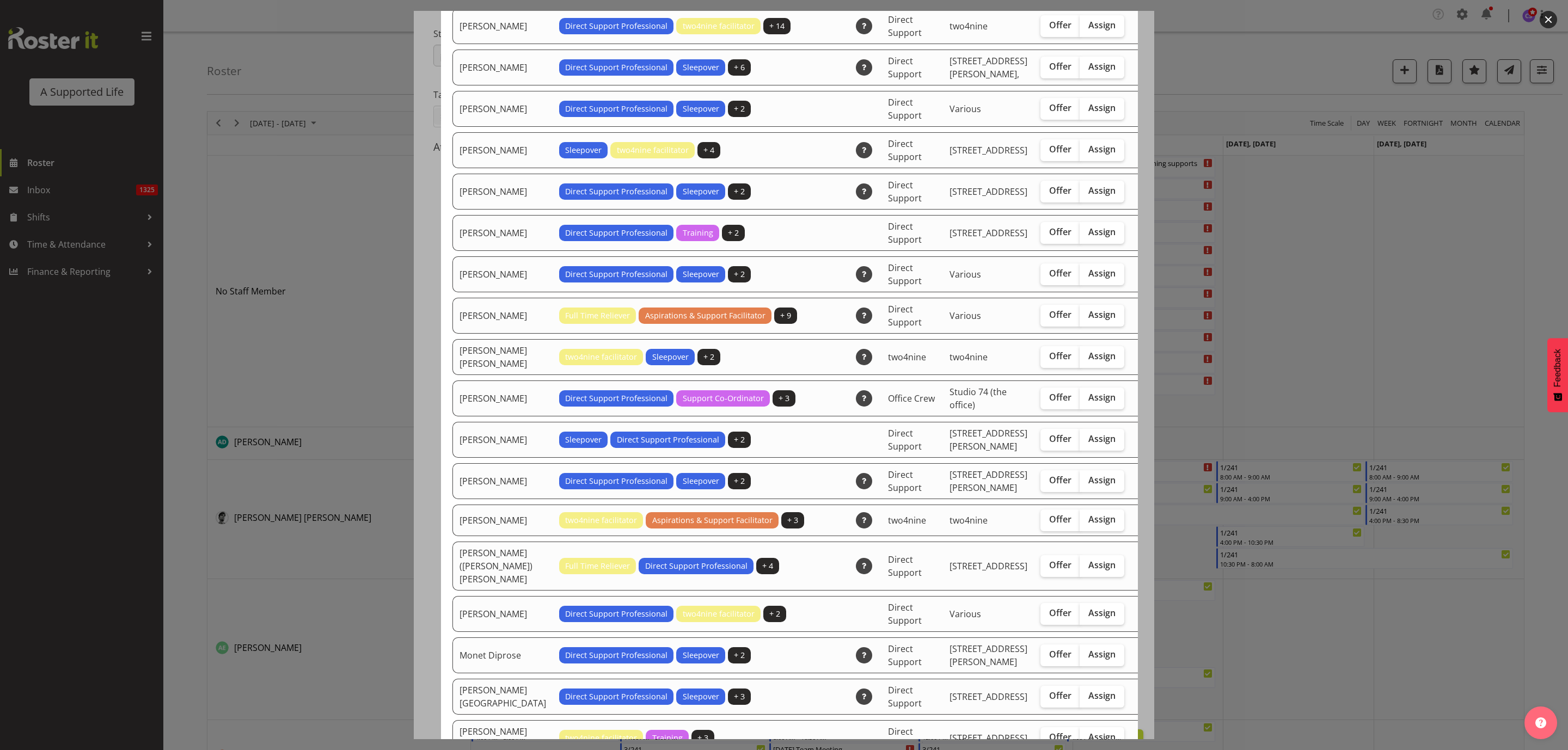
scroll to position [1225, 0]
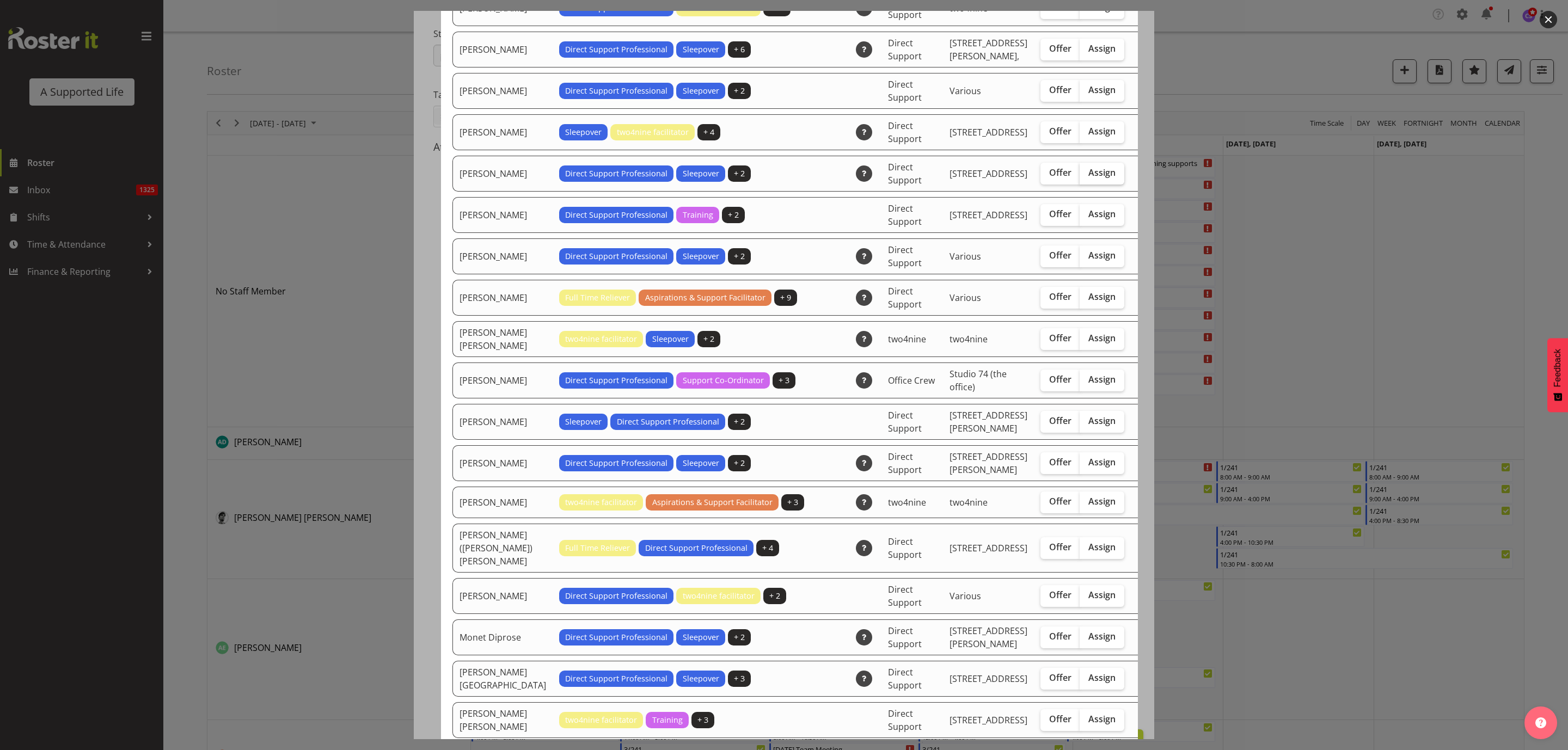
click at [1088, 167] on span "Assign" at bounding box center [1101, 173] width 27 height 11
click at [1080, 169] on input "Assign" at bounding box center [1083, 173] width 7 height 7
checkbox input "true"
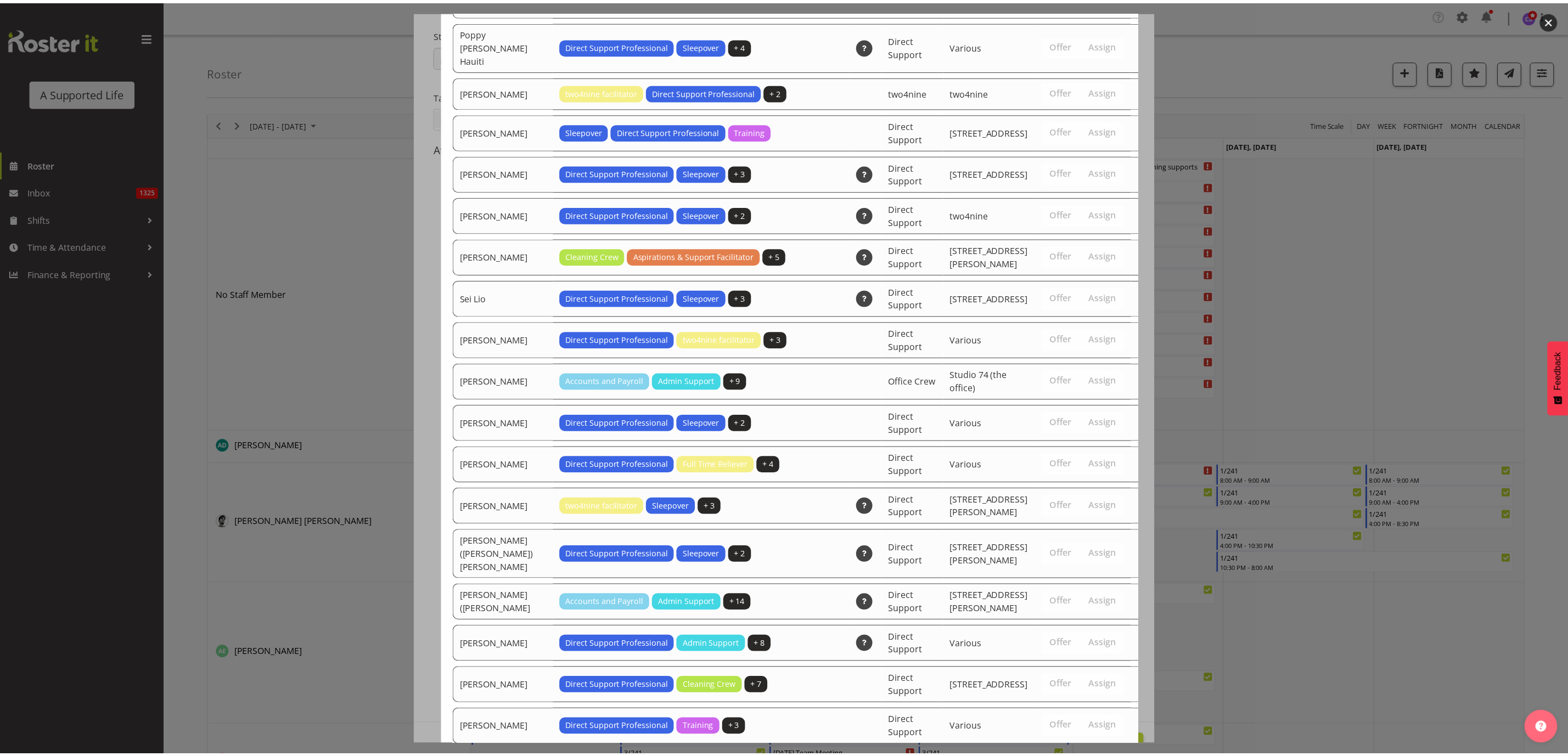
scroll to position [2270, 0]
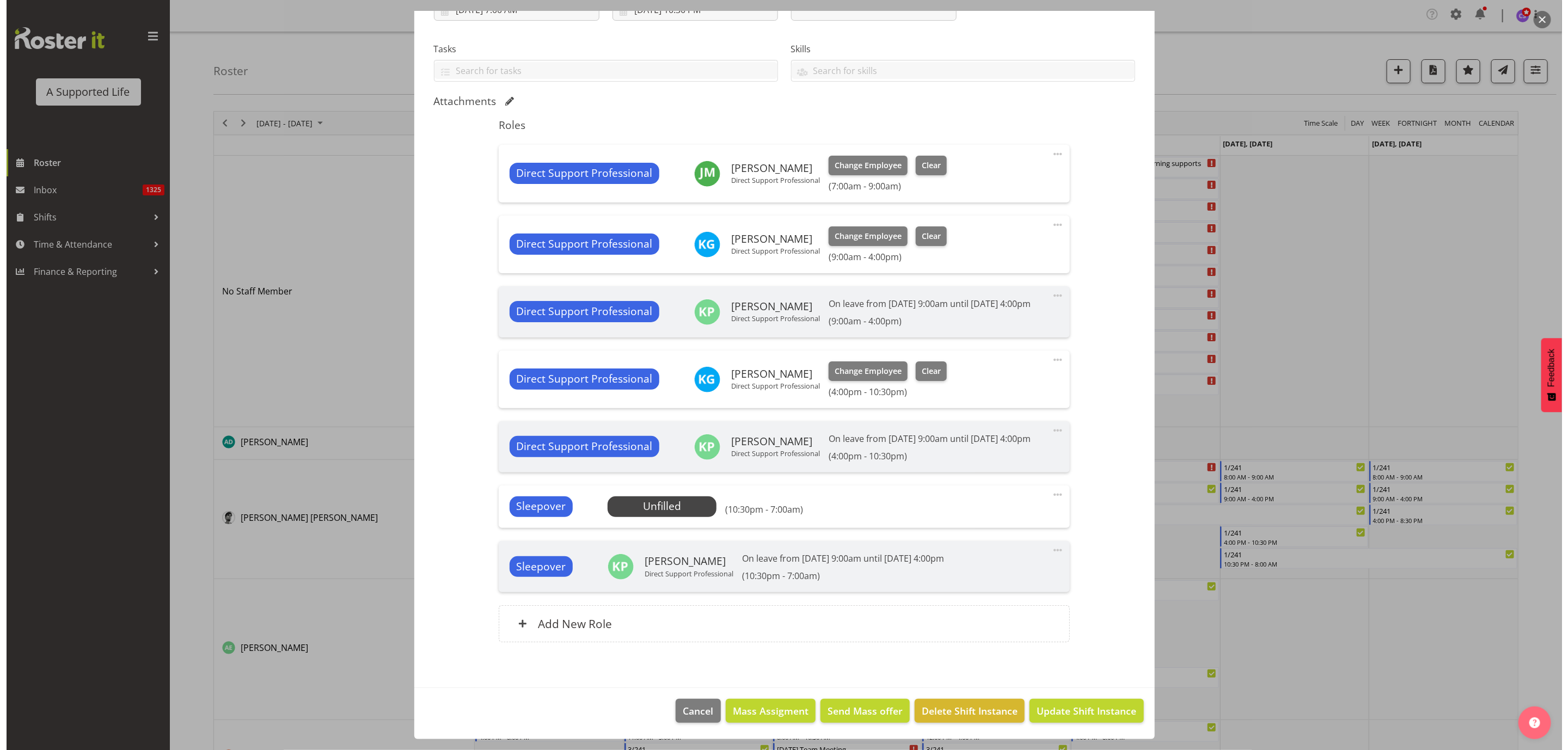
scroll to position [236, 0]
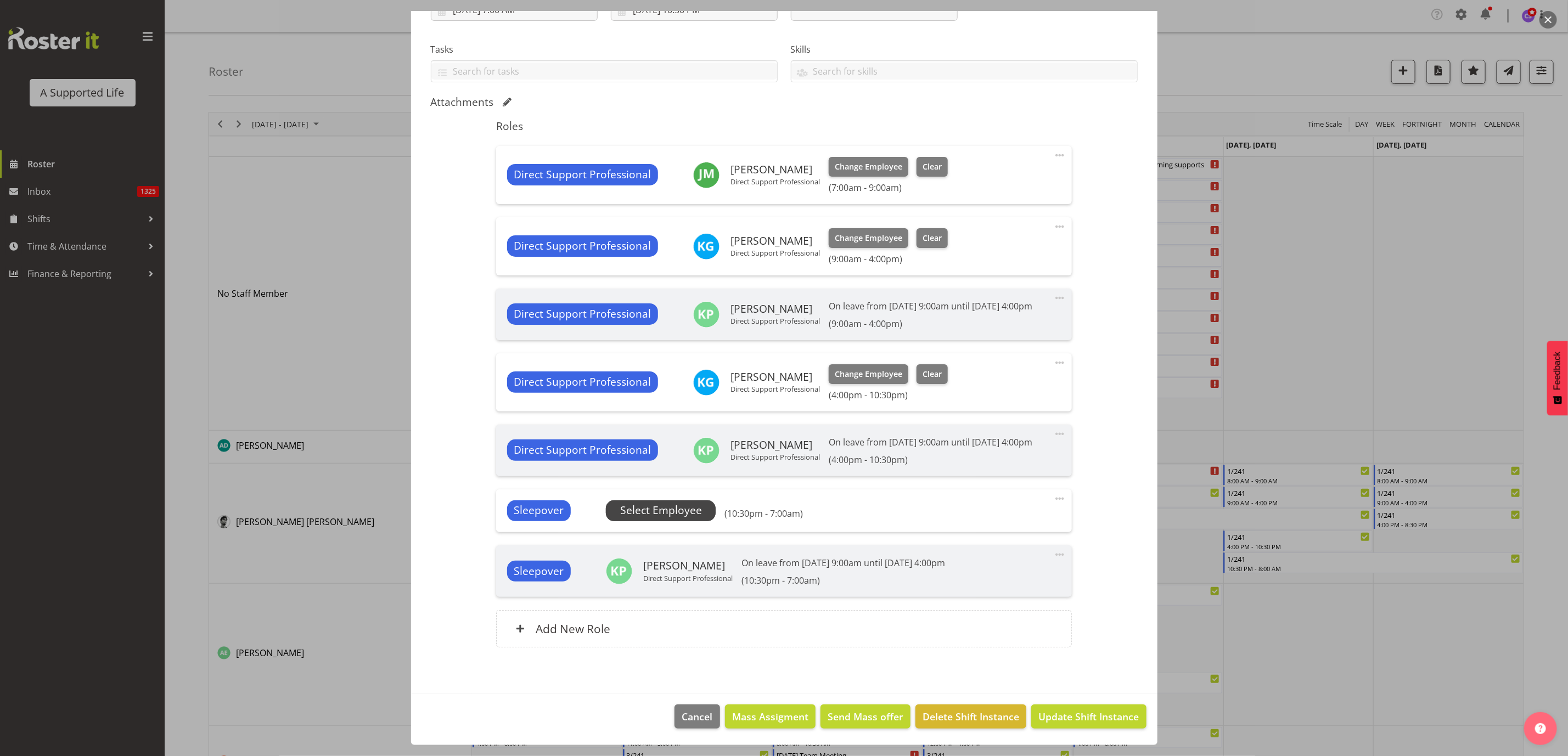
click at [629, 519] on span "Select Employee" at bounding box center [660, 510] width 110 height 21
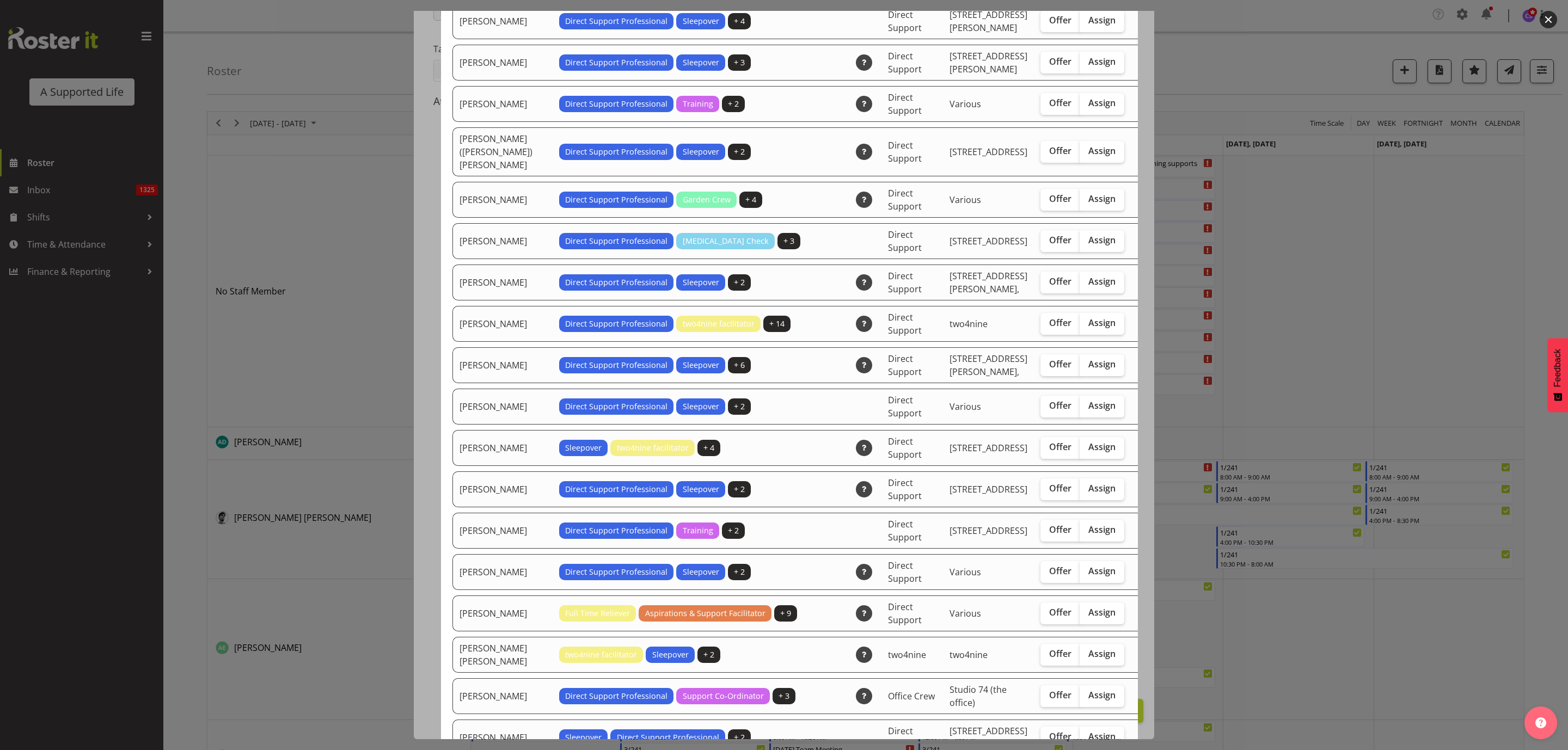
scroll to position [898, 0]
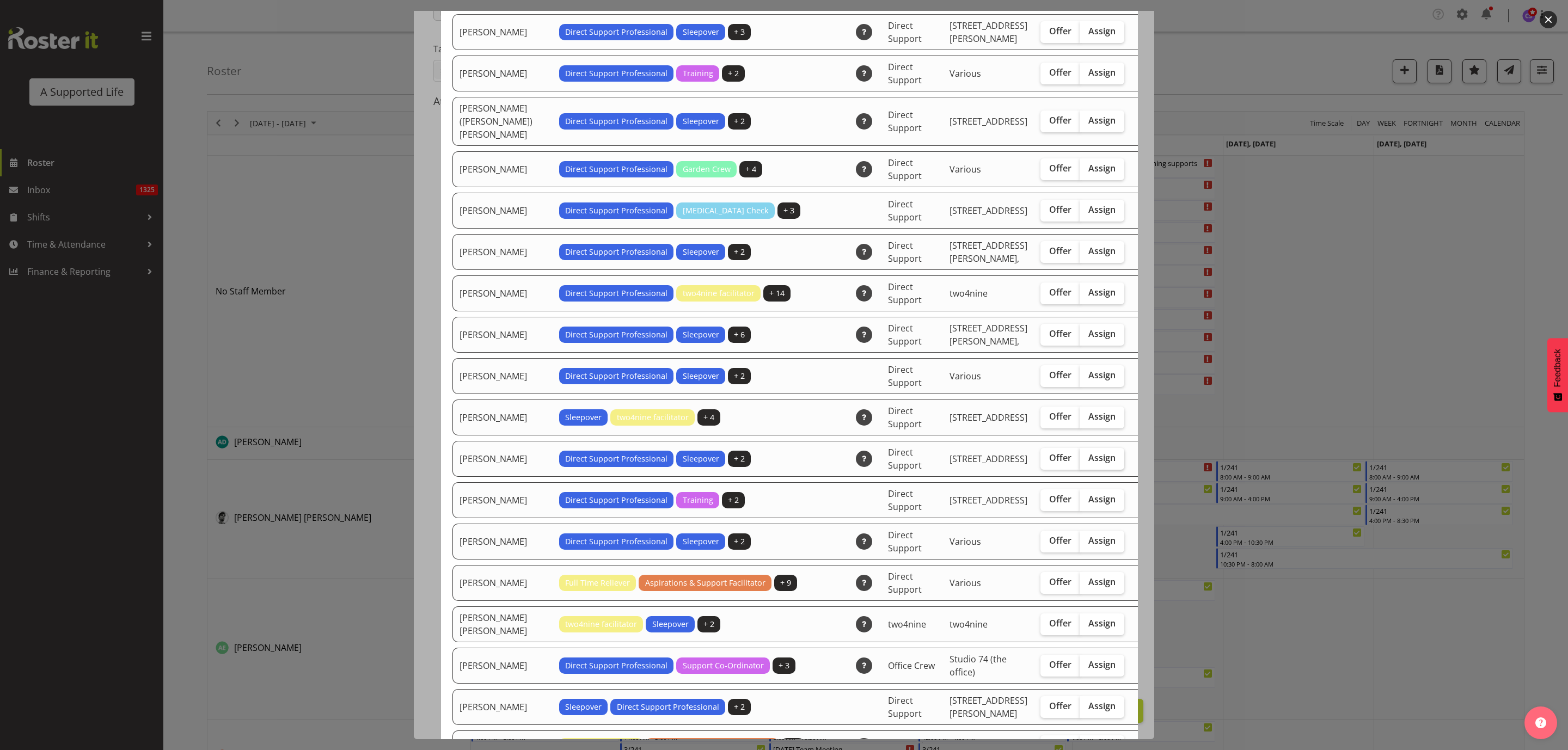
click at [1088, 452] on span "Assign" at bounding box center [1101, 457] width 27 height 11
click at [1080, 455] on input "Assign" at bounding box center [1083, 458] width 7 height 7
checkbox input "true"
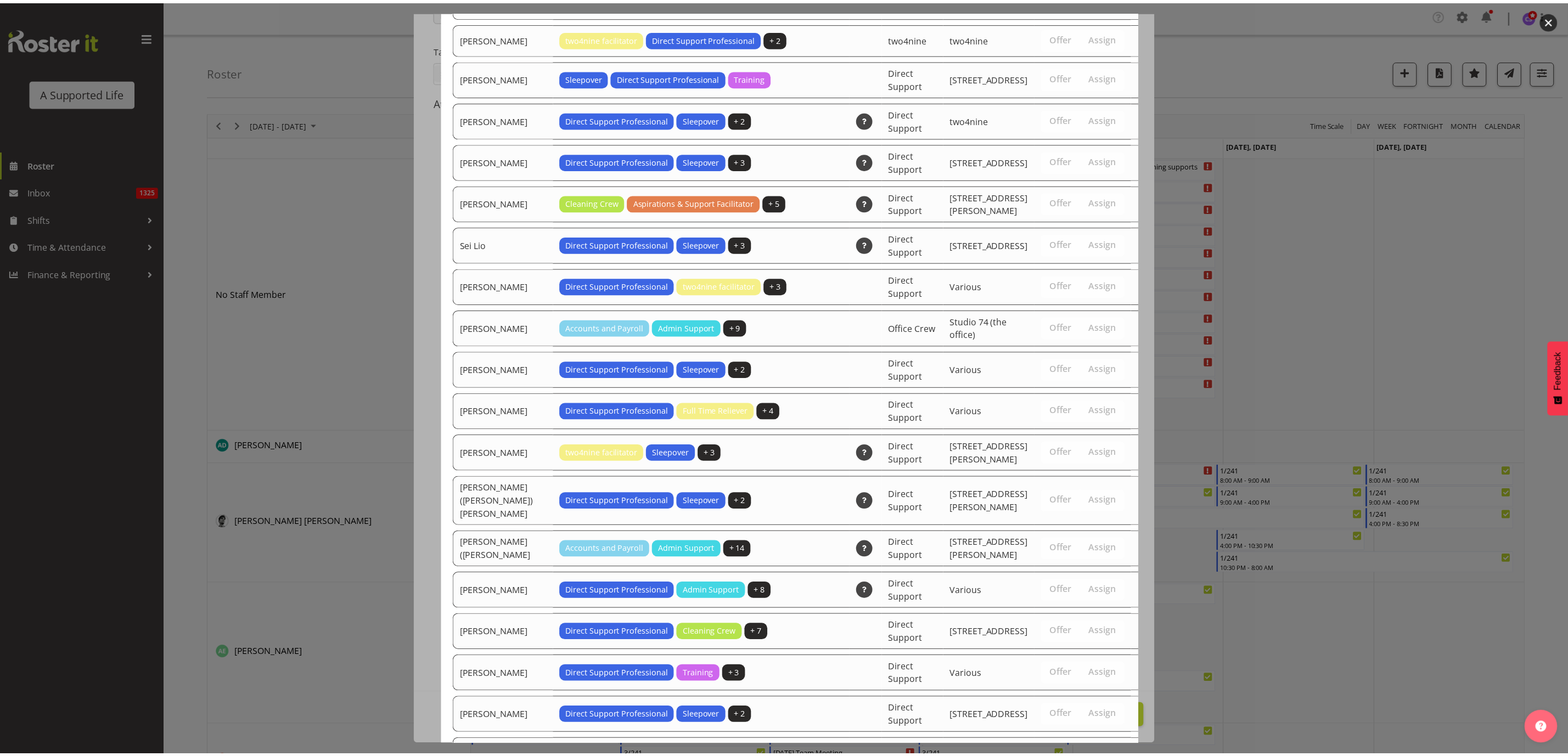
scroll to position [2187, 0]
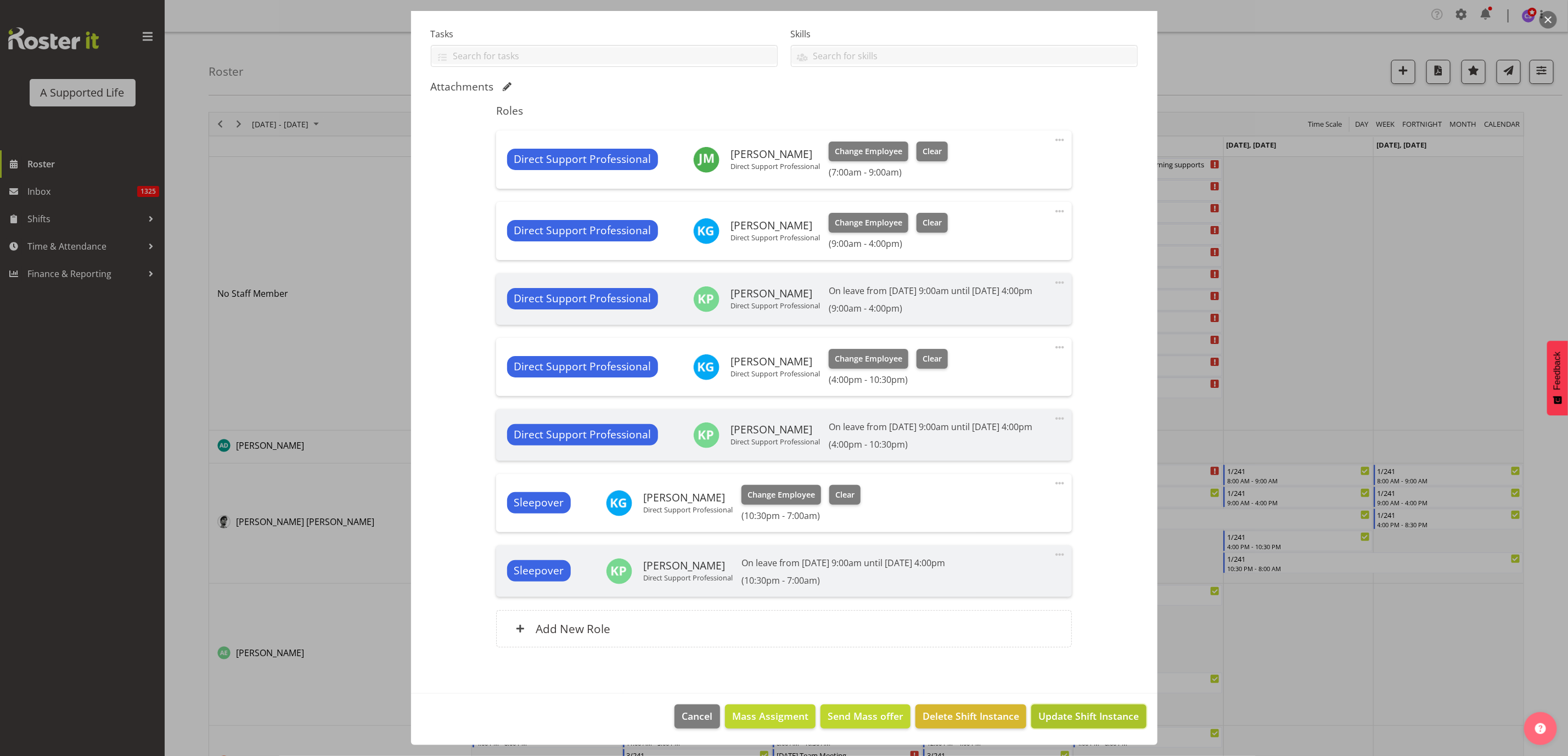
click at [1118, 723] on span "Update Shift Instance" at bounding box center [1088, 715] width 100 height 14
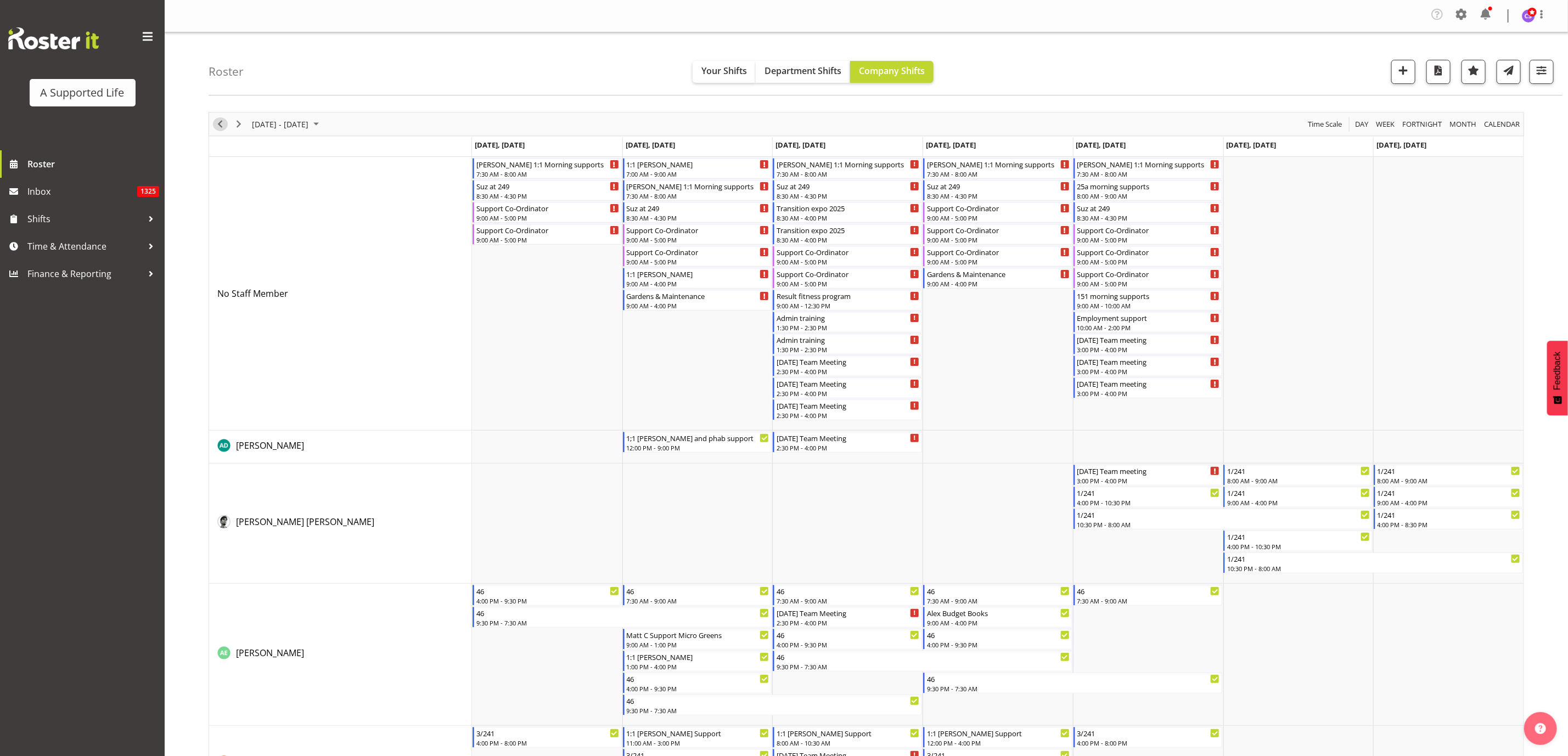
drag, startPoint x: 226, startPoint y: 126, endPoint x: 514, endPoint y: 537, distance: 501.9
click at [226, 126] on span "Previous" at bounding box center [220, 124] width 13 height 14
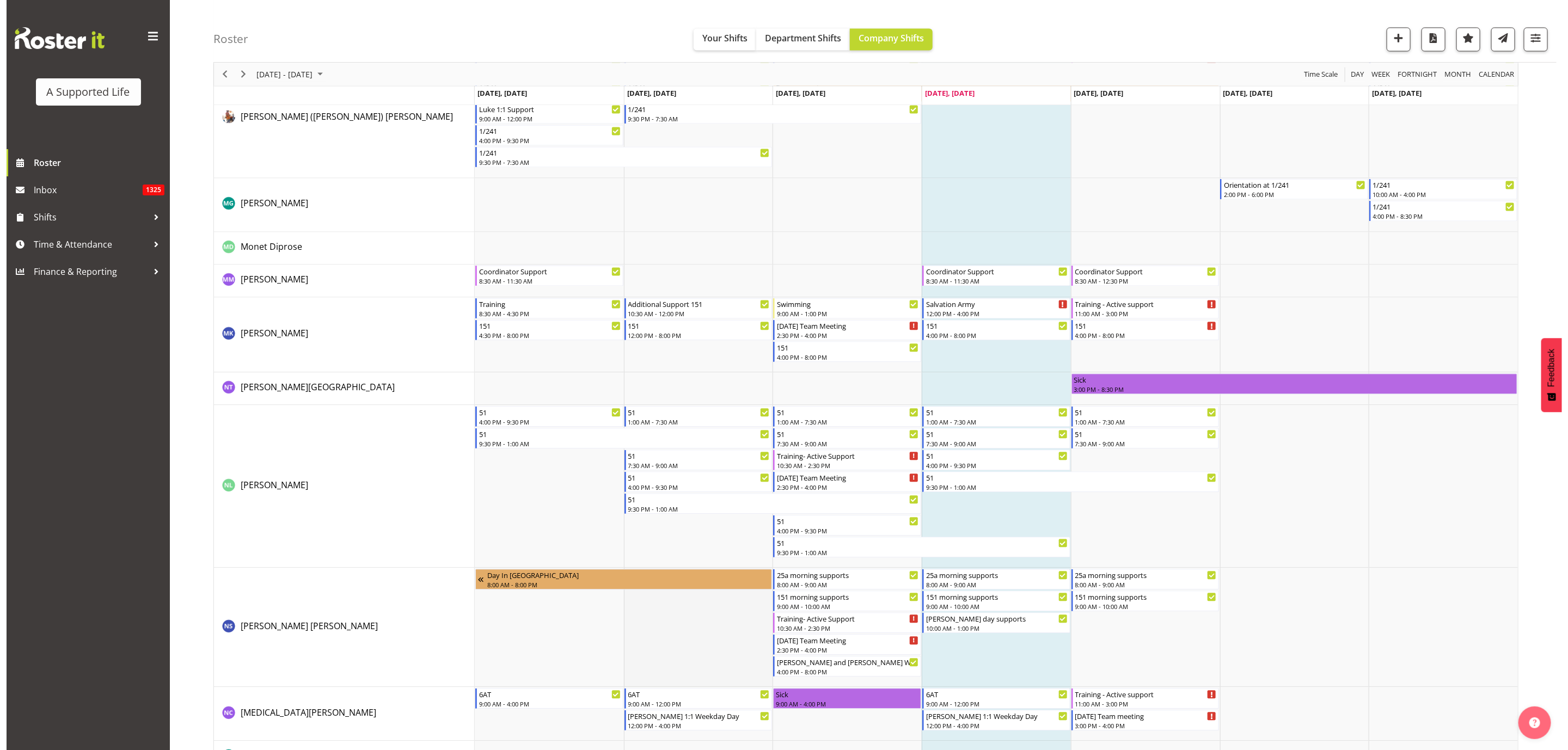
scroll to position [4981, 0]
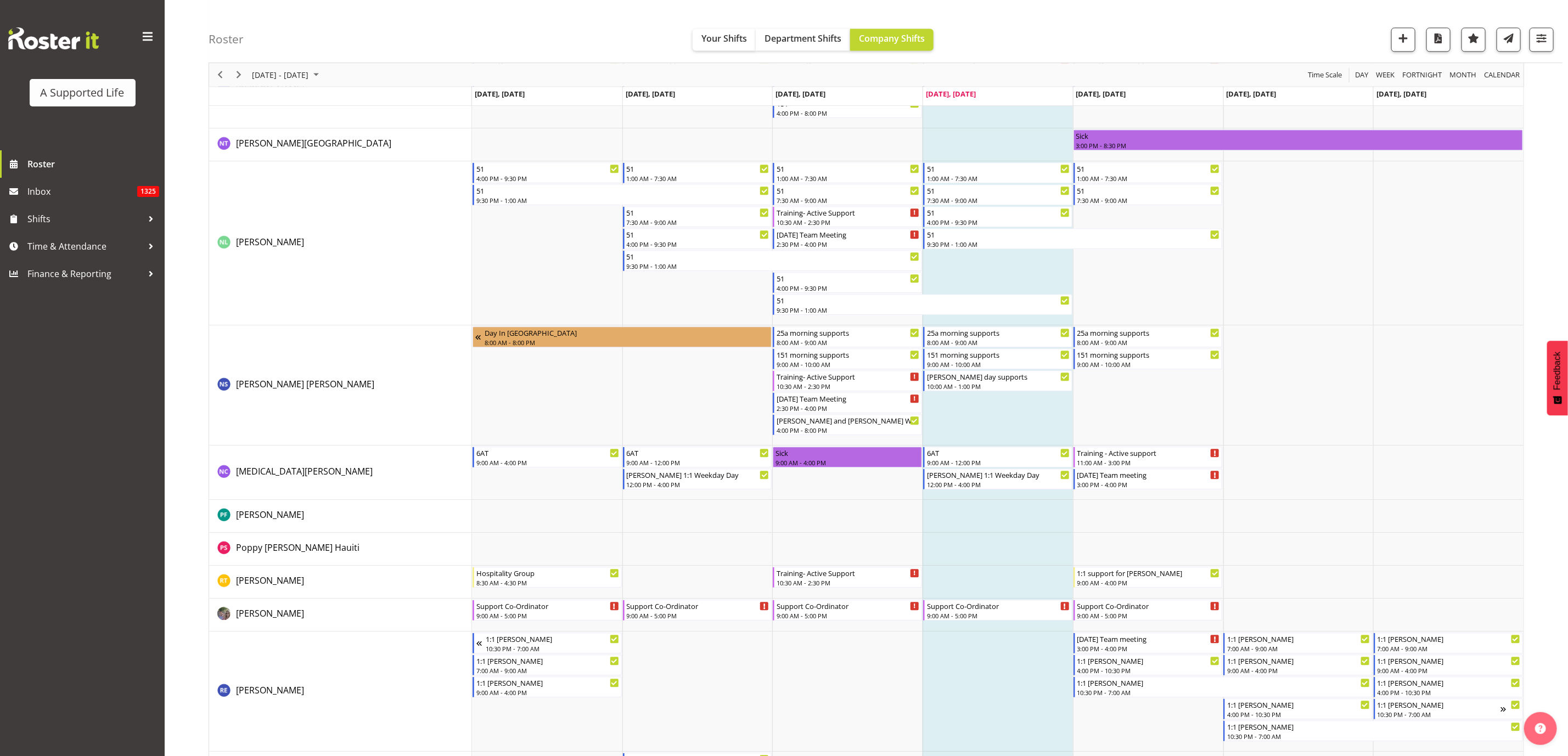
click at [1025, 413] on td "Timeline Week of August 28, 2025" at bounding box center [998, 385] width 150 height 120
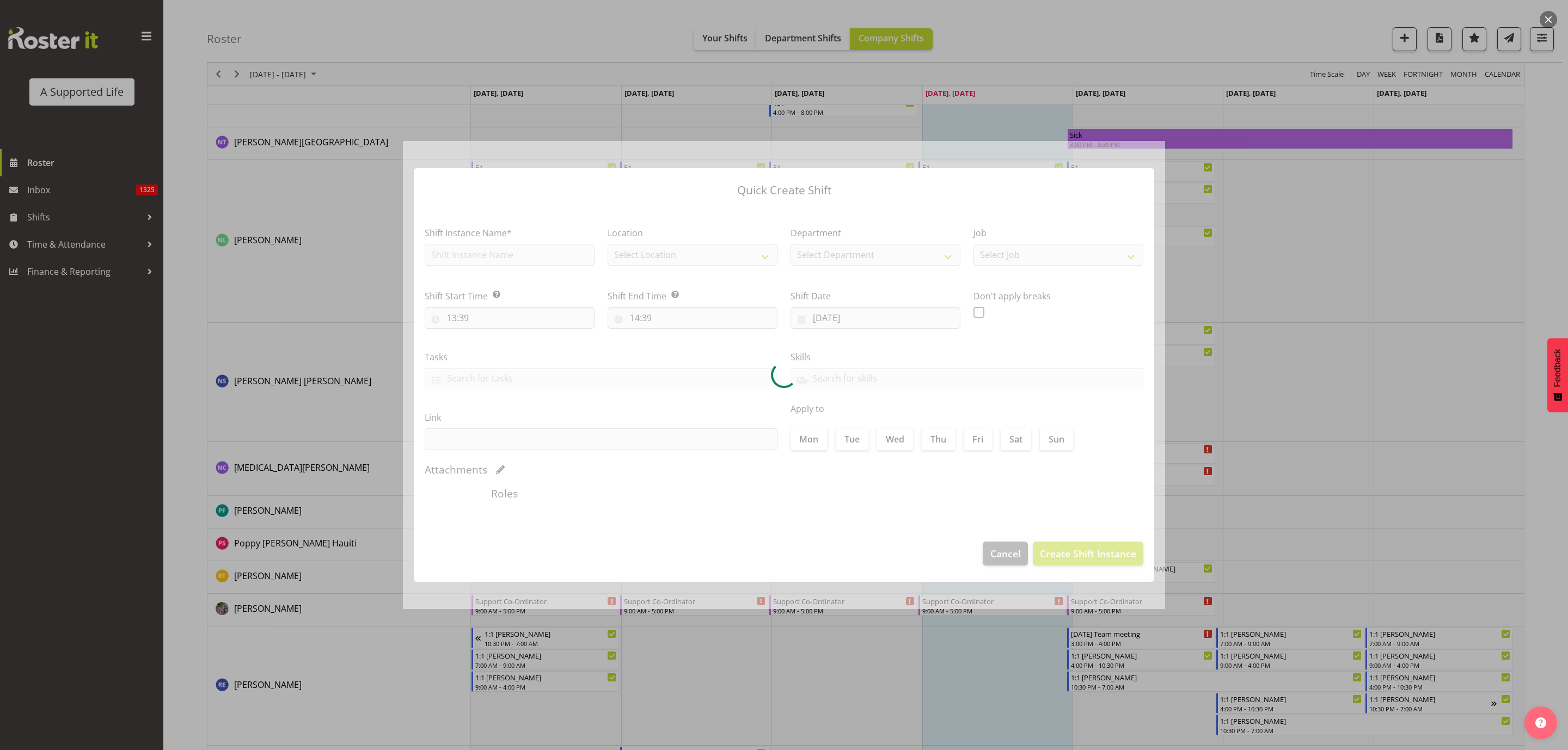
checkbox input "true"
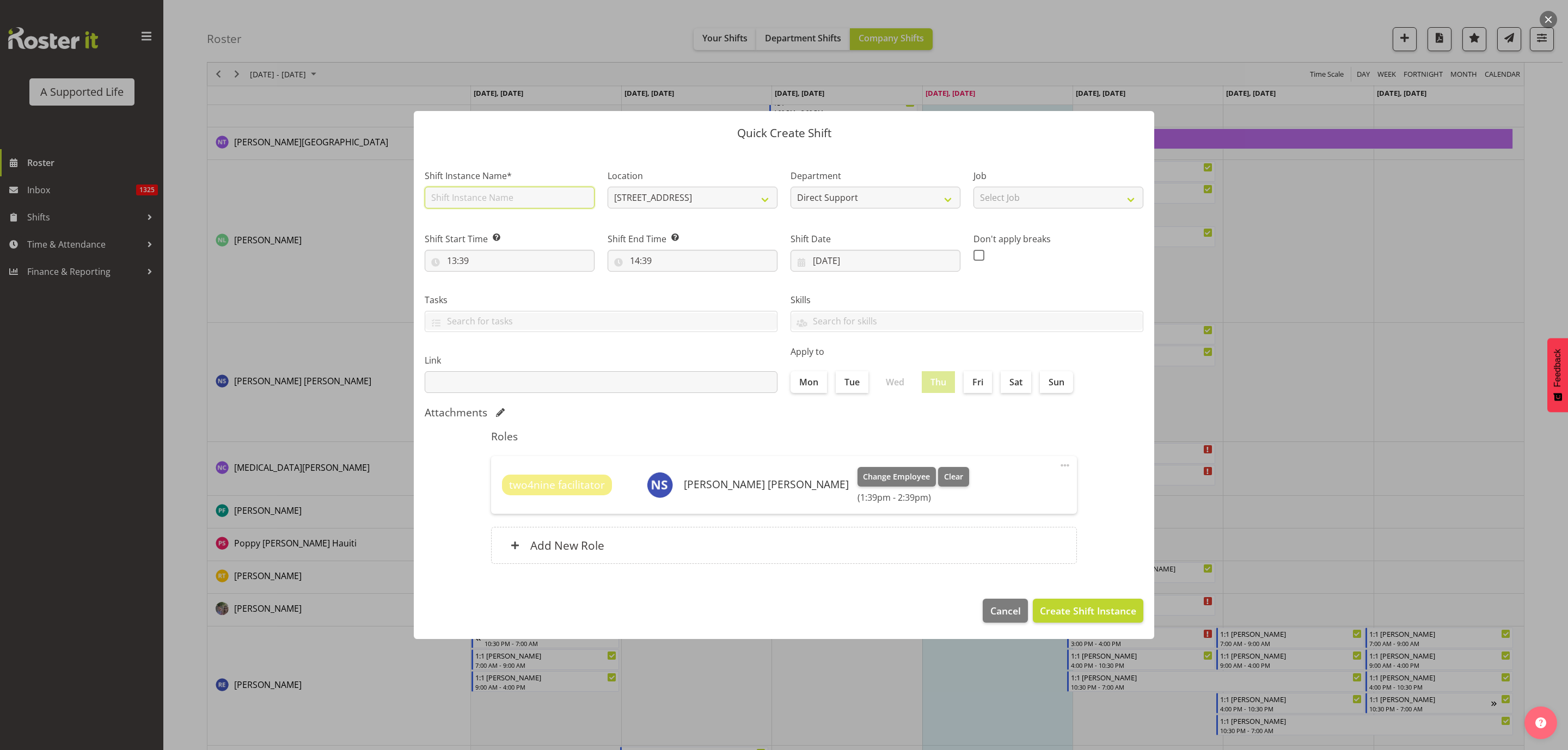
click at [473, 201] on input "text" at bounding box center [509, 197] width 170 height 22
type input "Ad sup [STREET_ADDRESS]"
click at [1057, 196] on select "Select Job Accounts and Payroll Admin Support Aspirations and Support Facilitat…" at bounding box center [1059, 197] width 170 height 22
select select "4112"
click at [973, 187] on select "Select Job Accounts and Payroll Admin Support Aspirations and Support Facilitat…" at bounding box center [1059, 197] width 170 height 22
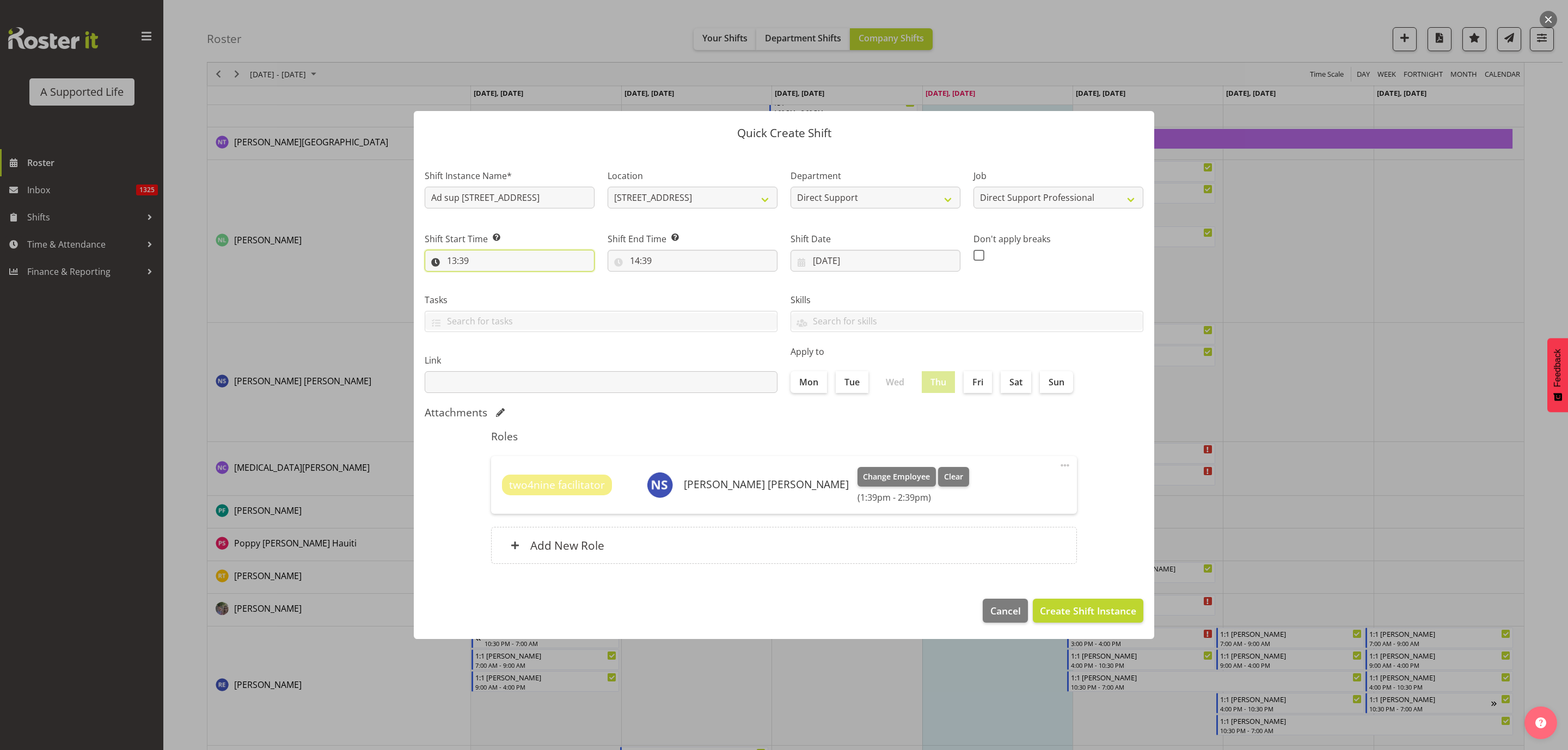
click at [510, 250] on input "13:39" at bounding box center [509, 260] width 170 height 22
click at [528, 280] on select "00 01 02 03 04 05 06 07 08 09 10 11 12 13 14 15 16 17 18 19 20 21 22 23 24 25 2…" at bounding box center [527, 289] width 24 height 22
select select "0"
click at [515, 278] on select "00 01 02 03 04 05 06 07 08 09 10 11 12 13 14 15 16 17 18 19 20 21 22 23 24 25 2…" at bounding box center [527, 289] width 24 height 22
type input "13:00"
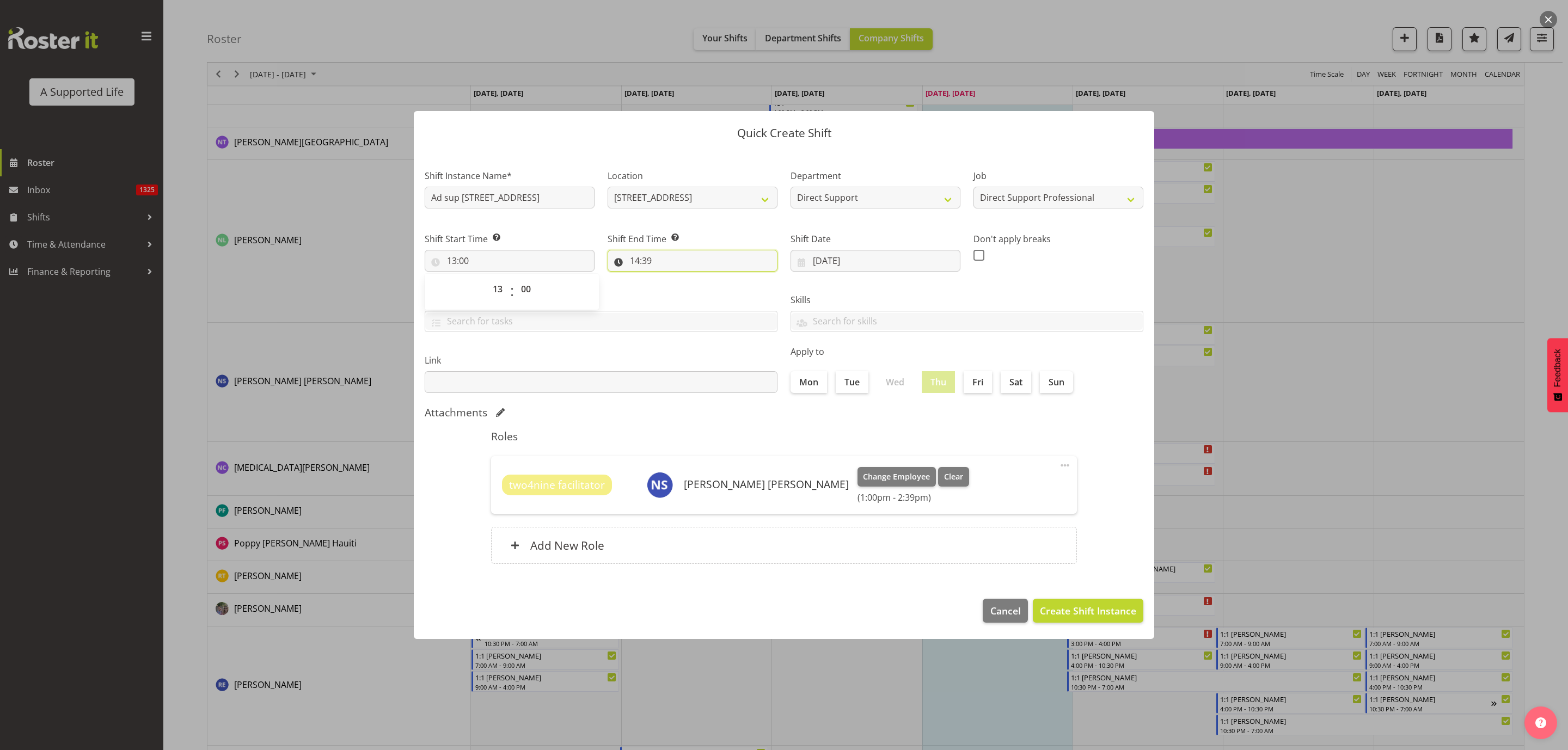
click at [637, 258] on input "14:39" at bounding box center [693, 260] width 170 height 22
click at [680, 289] on select "00 01 02 03 04 05 06 07 08 09 10 11 12 13 14 15 16 17 18 19 20 21 22 23" at bounding box center [682, 289] width 24 height 22
click at [714, 289] on select "00 01 02 03 04 05 06 07 08 09 10 11 12 13 14 15 16 17 18 19 20 21 22 23 24 25 2…" at bounding box center [710, 289] width 24 height 22
select select "0"
click at [698, 278] on select "00 01 02 03 04 05 06 07 08 09 10 11 12 13 14 15 16 17 18 19 20 21 22 23 24 25 2…" at bounding box center [710, 289] width 24 height 22
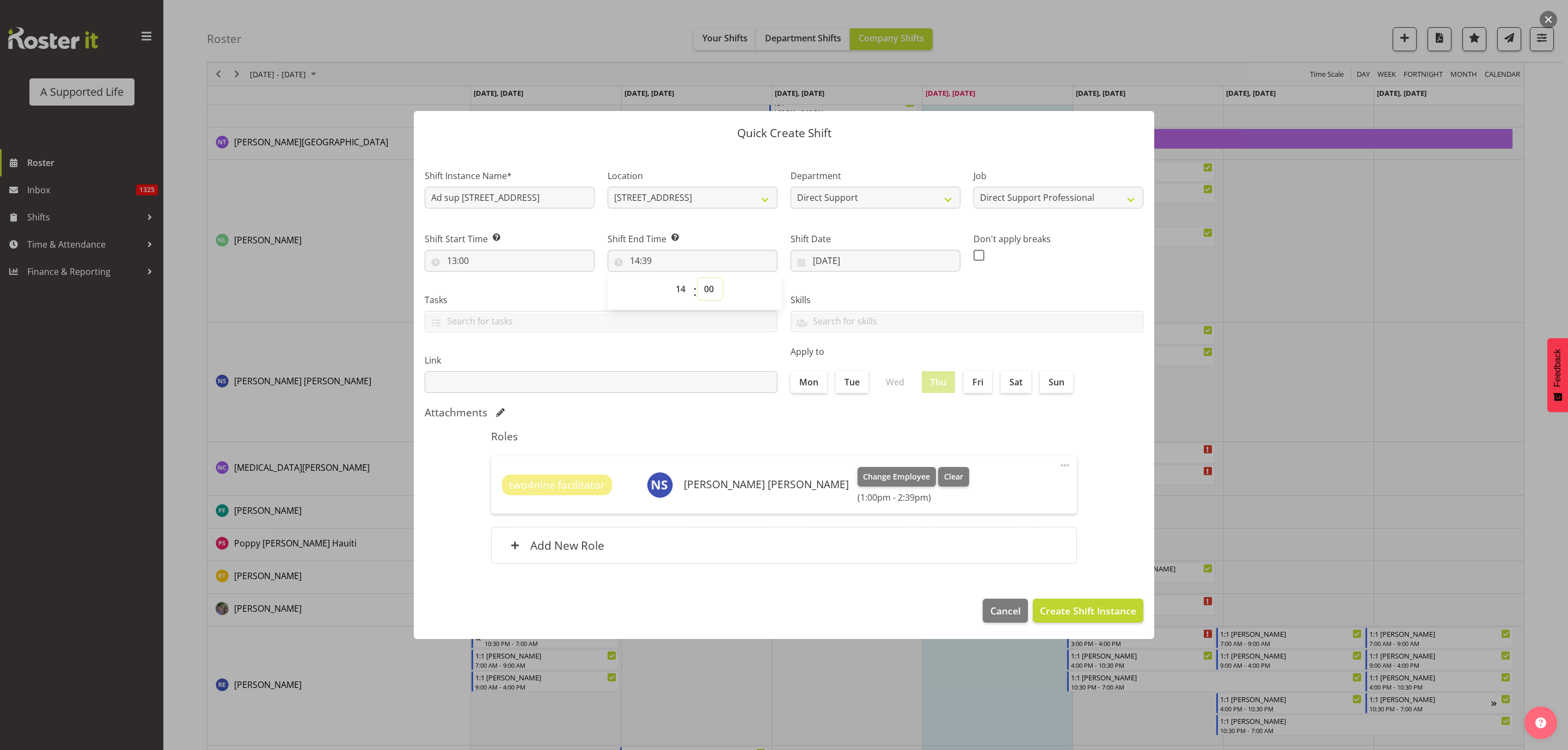
type input "14:00"
click at [1101, 609] on span "Create Shift Instance" at bounding box center [1088, 610] width 96 height 14
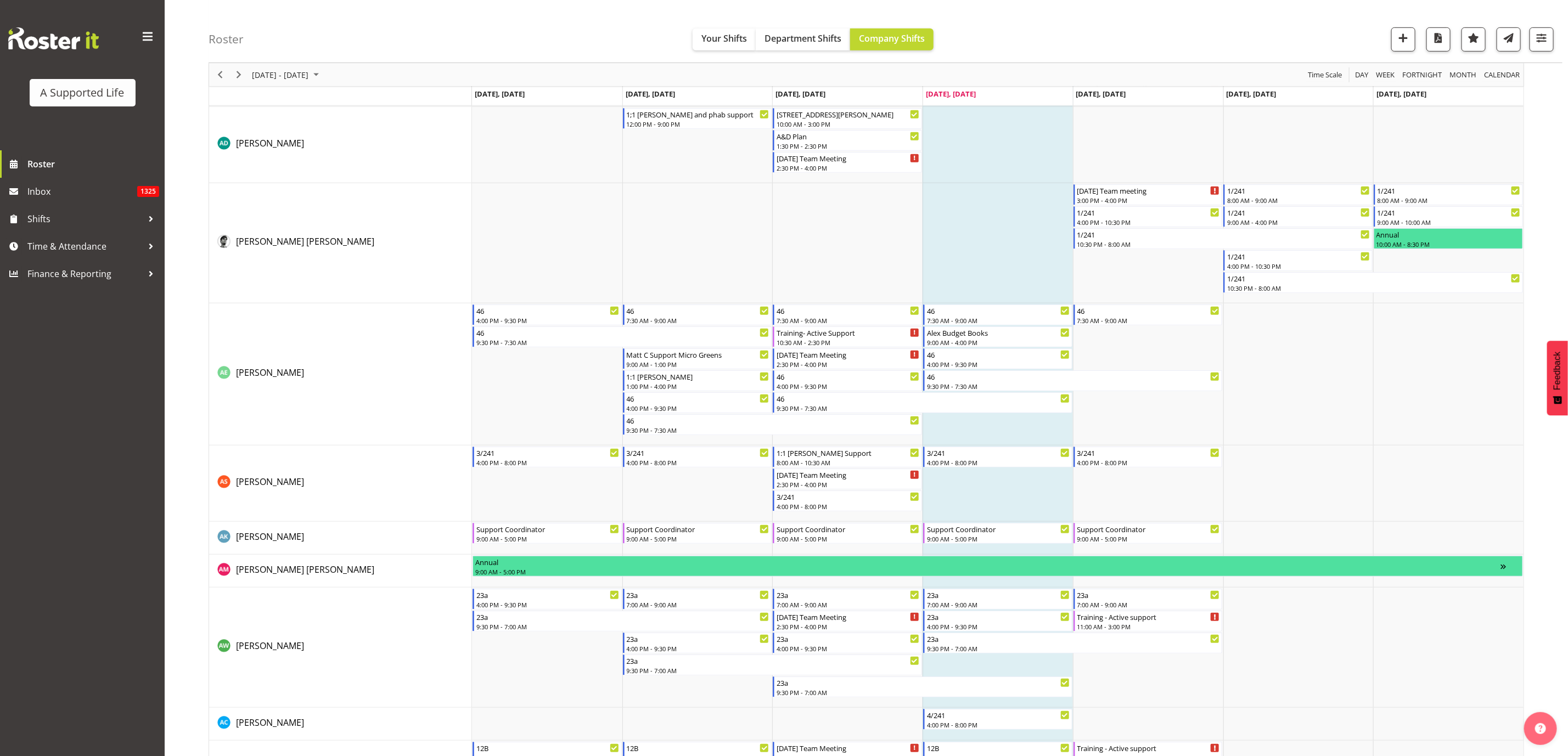
scroll to position [0, 0]
